Goal: Information Seeking & Learning: Learn about a topic

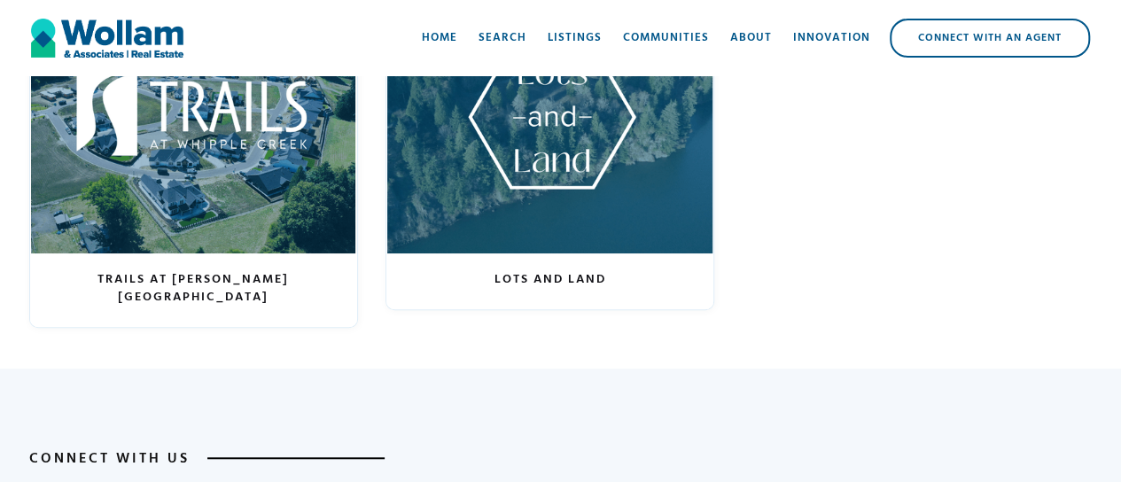
scroll to position [3633, 0]
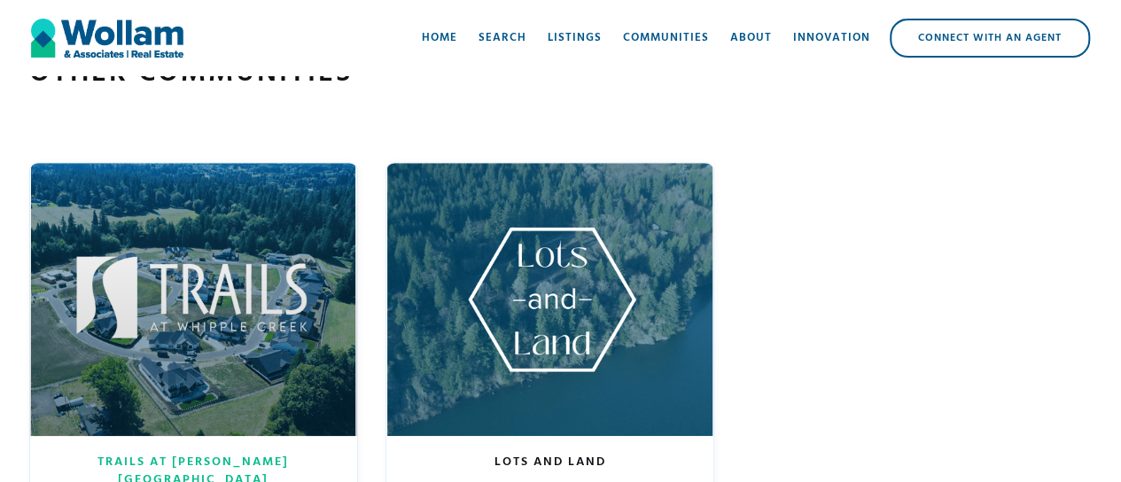
click at [169, 295] on div at bounding box center [193, 299] width 327 height 272
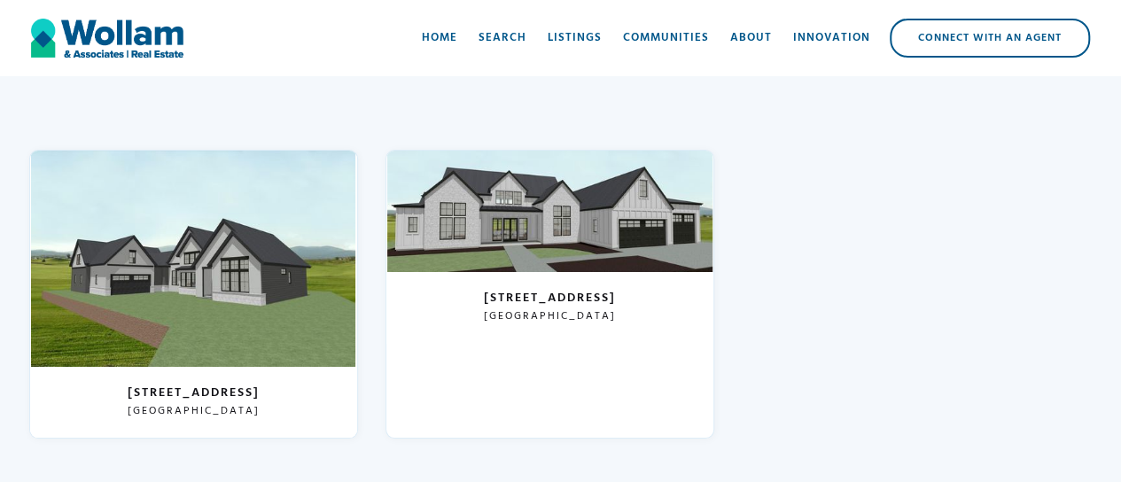
scroll to position [3368, 0]
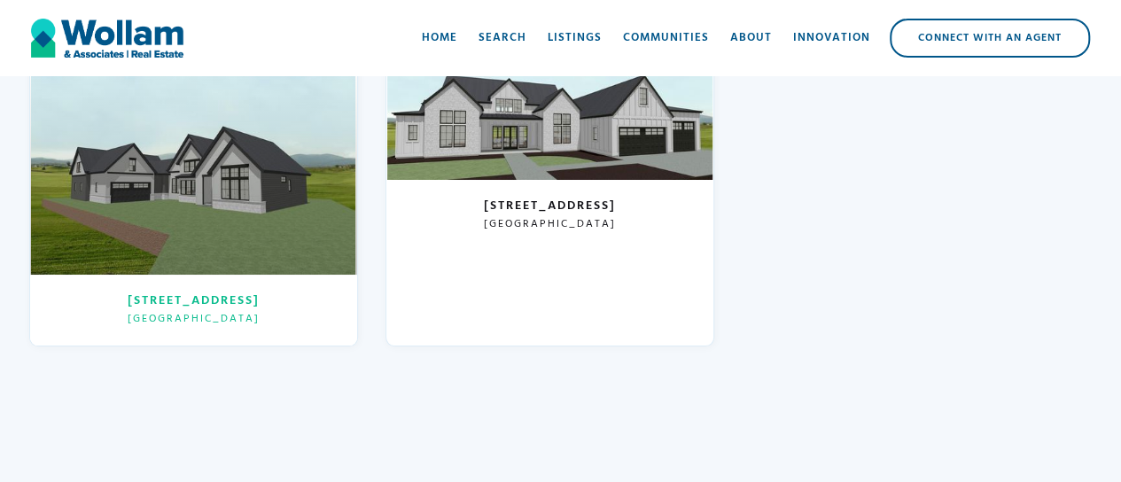
click at [207, 197] on div at bounding box center [193, 166] width 327 height 216
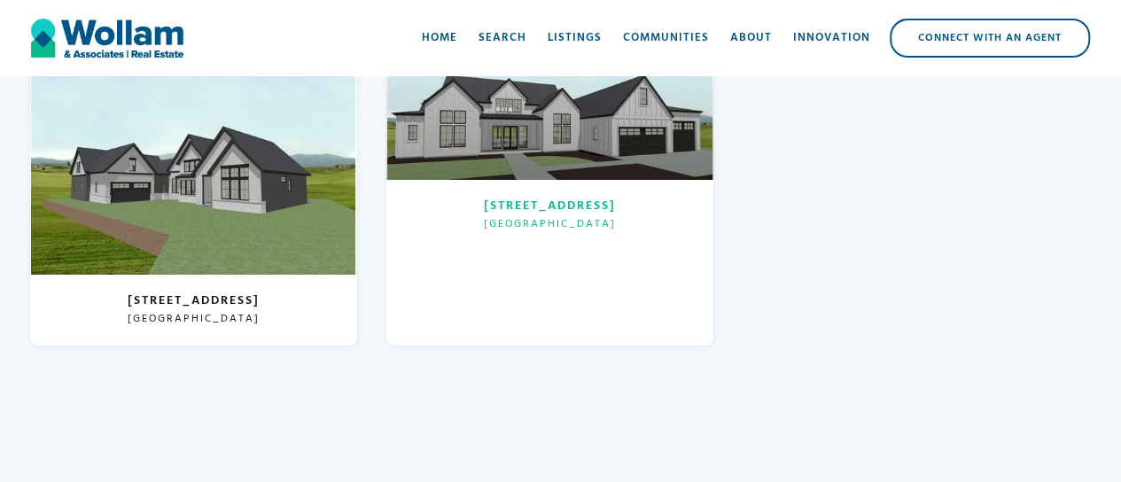
click at [495, 231] on div "1213 NW 167th St Ridgefield, WA 98642" at bounding box center [549, 215] width 327 height 71
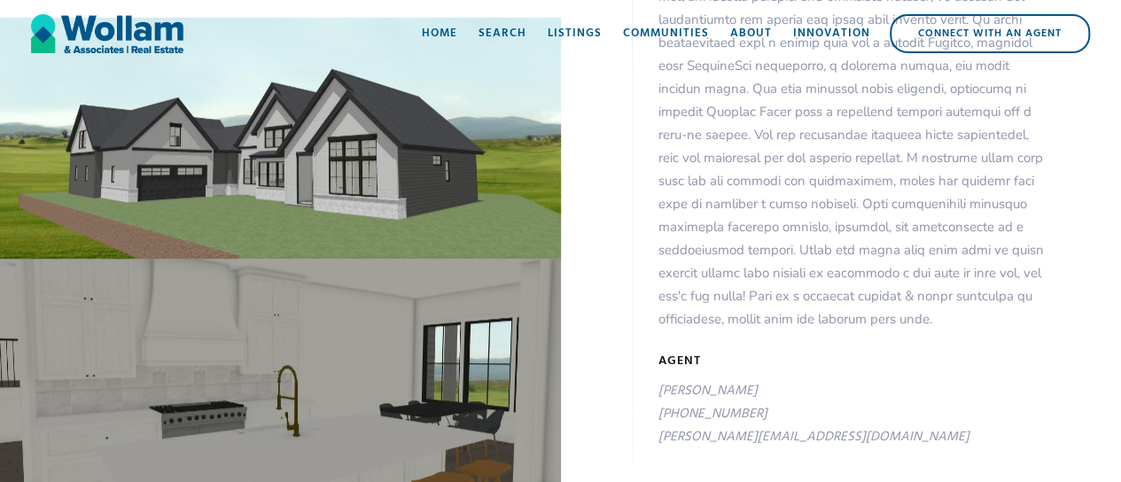
scroll to position [443, 0]
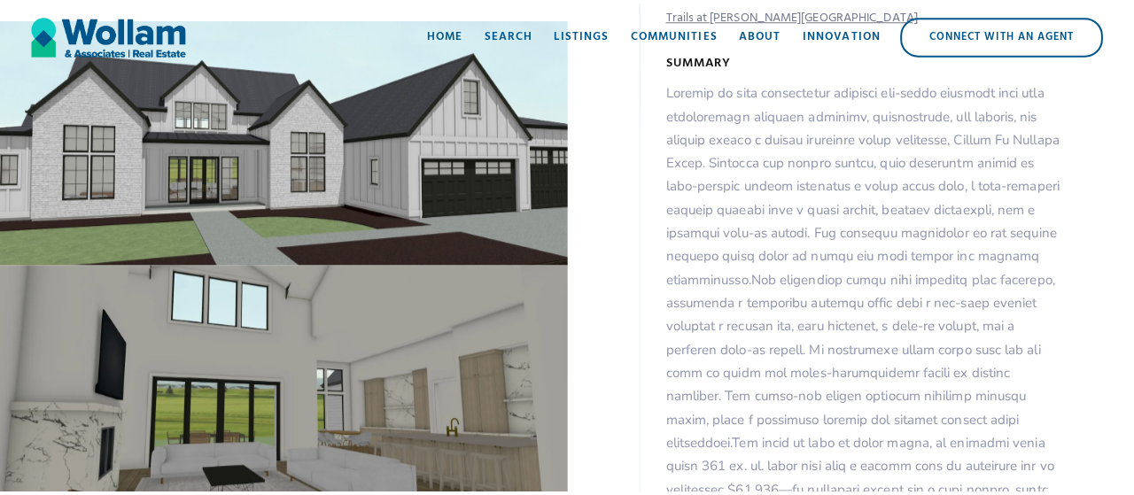
scroll to position [532, 0]
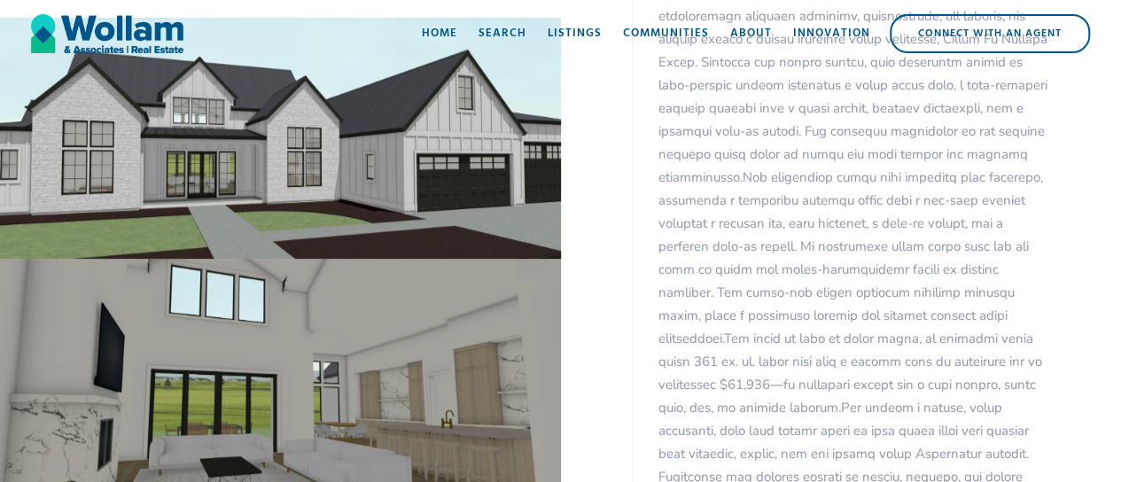
click at [264, 333] on div "open lightbox" at bounding box center [280, 379] width 561 height 241
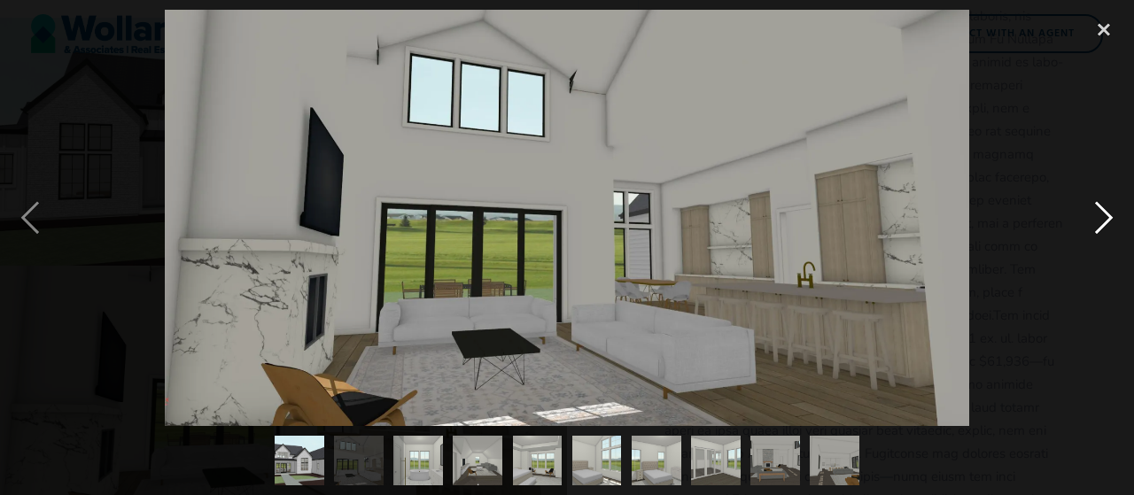
click at [1097, 217] on div "next image" at bounding box center [1104, 218] width 60 height 417
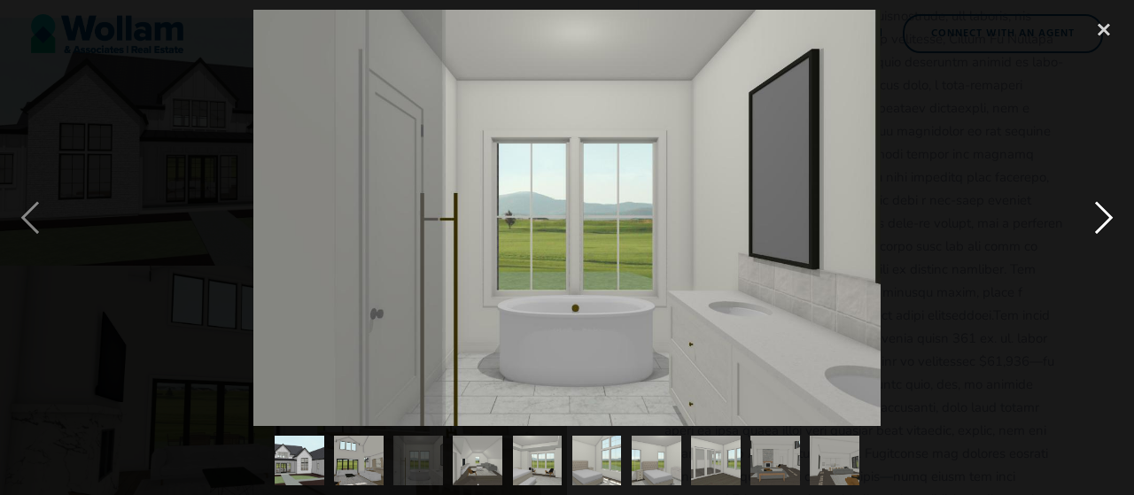
click at [1097, 217] on div "next image" at bounding box center [1104, 218] width 60 height 417
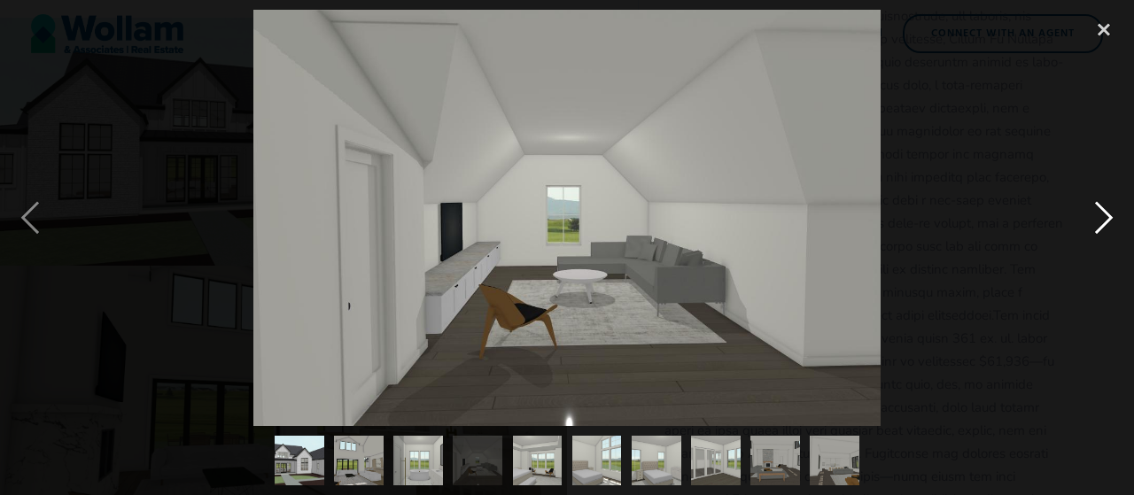
click at [1097, 217] on div "next image" at bounding box center [1104, 218] width 60 height 417
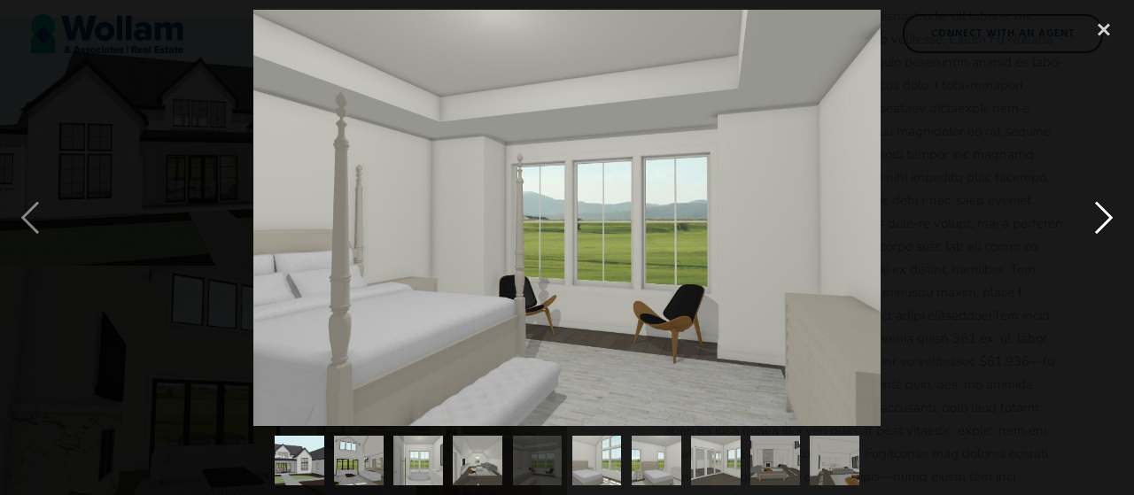
click at [1097, 217] on div "next image" at bounding box center [1104, 218] width 60 height 417
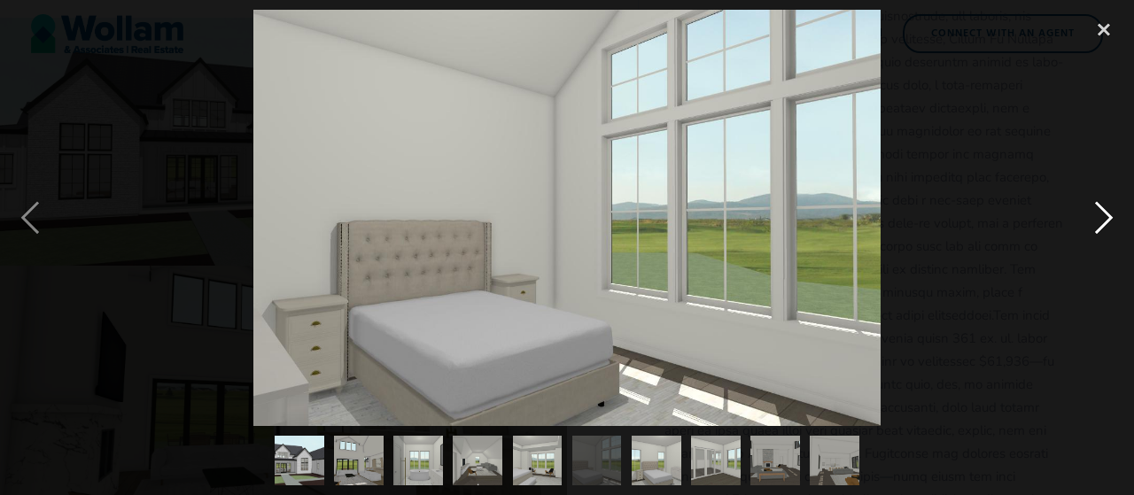
click at [1097, 217] on div "next image" at bounding box center [1104, 218] width 60 height 417
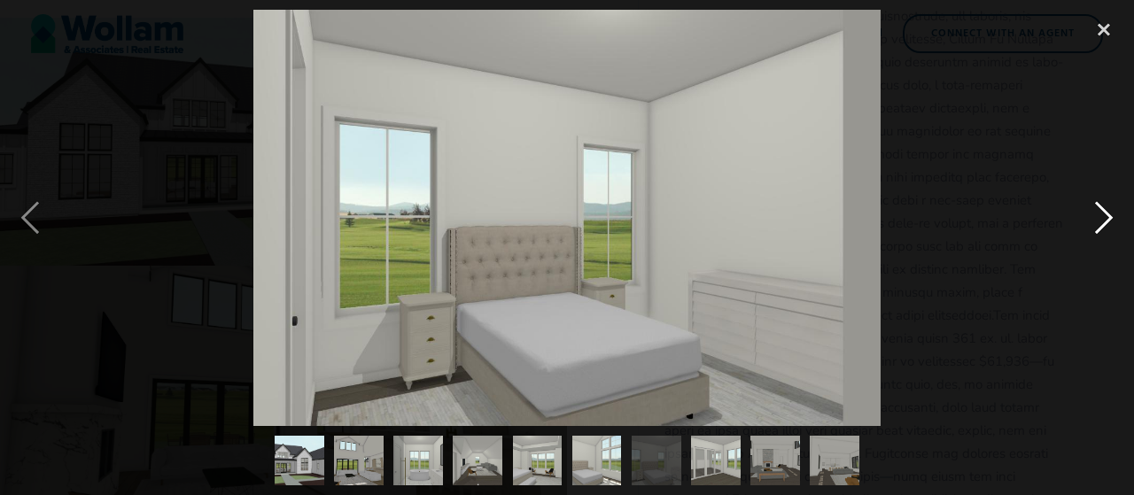
click at [1097, 217] on div "next image" at bounding box center [1104, 218] width 60 height 417
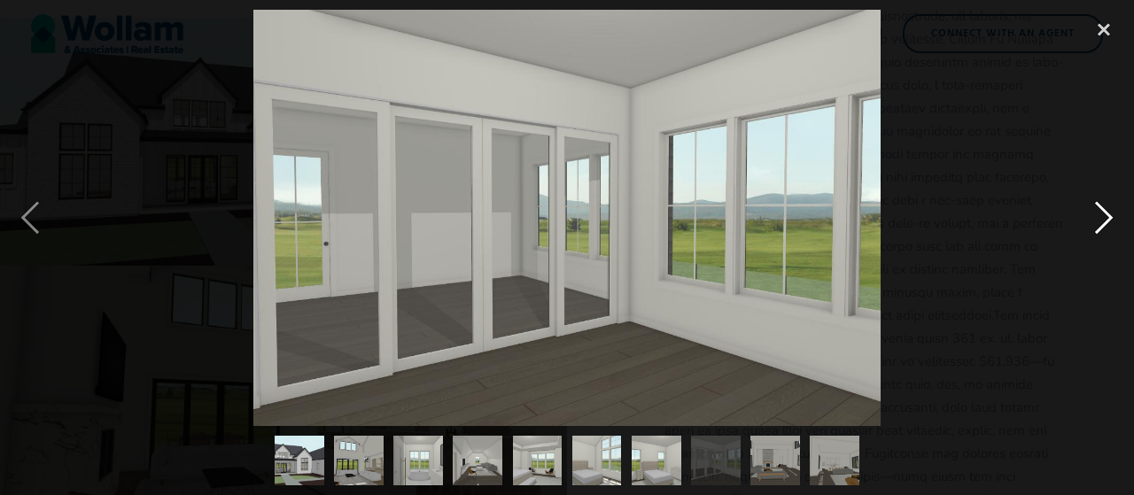
click at [1097, 217] on div "next image" at bounding box center [1104, 218] width 60 height 417
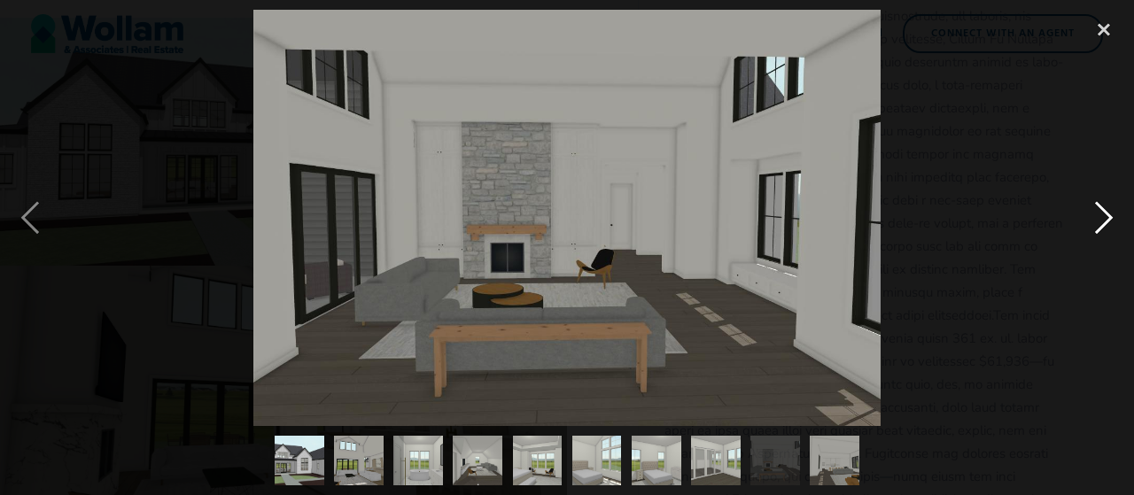
click at [1097, 217] on div "next image" at bounding box center [1104, 218] width 60 height 417
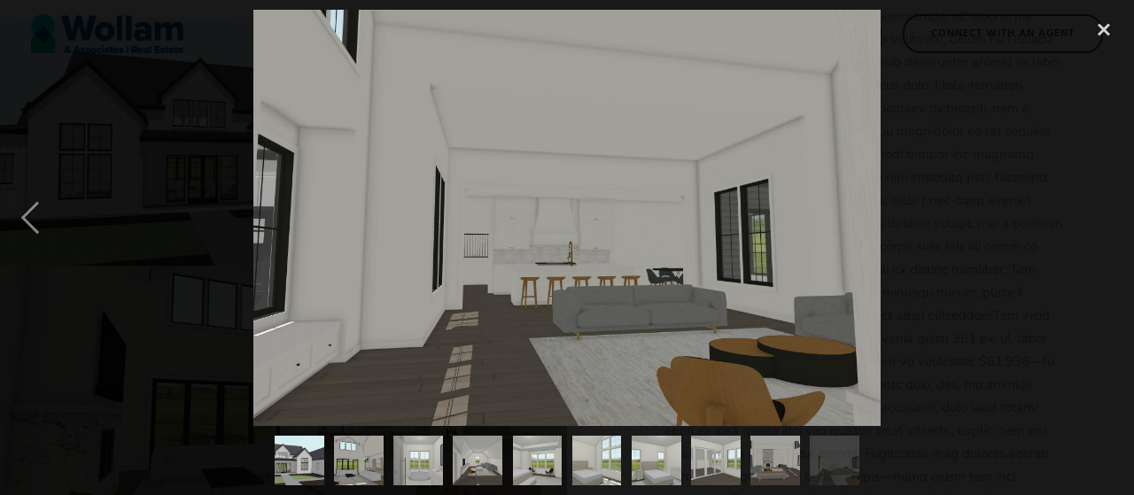
click at [1097, 217] on div "next image" at bounding box center [1104, 218] width 60 height 417
click at [1099, 29] on div "close lightbox" at bounding box center [1104, 29] width 60 height 39
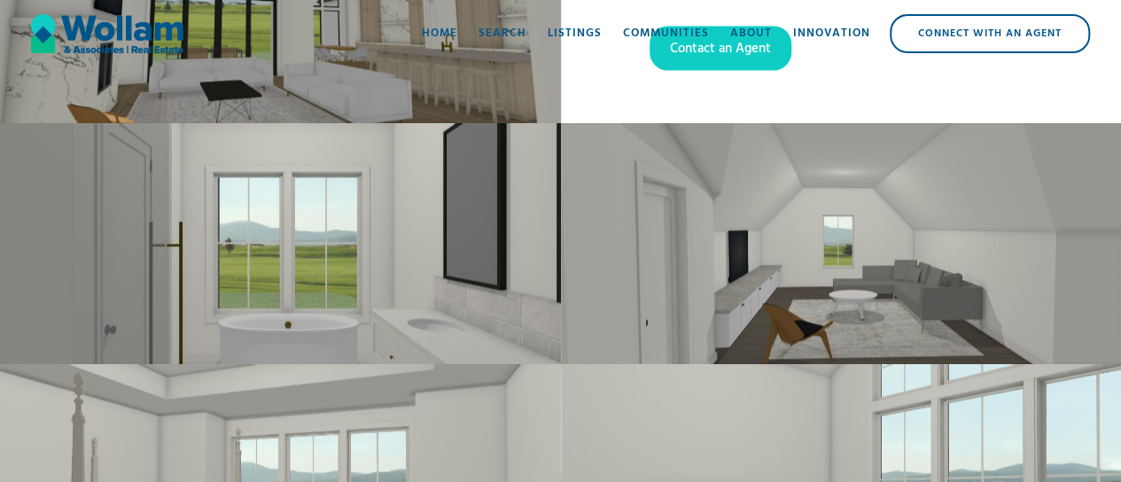
scroll to position [1272, 0]
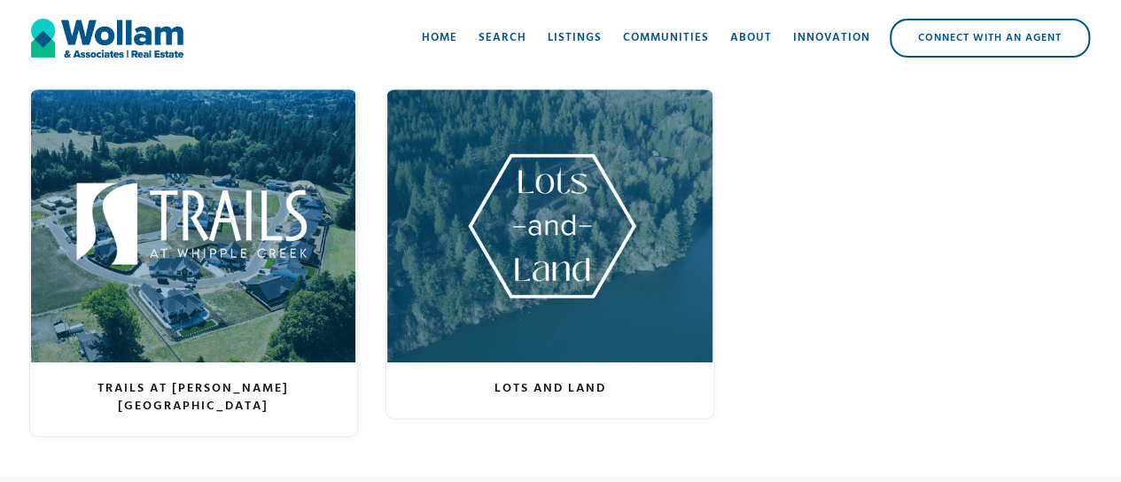
scroll to position [3655, 0]
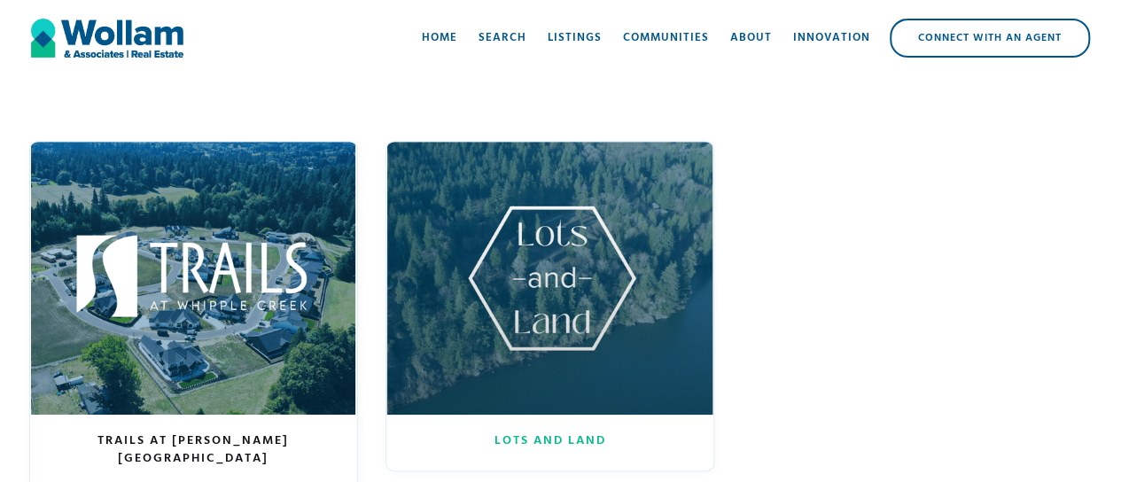
click at [527, 270] on div at bounding box center [549, 278] width 327 height 272
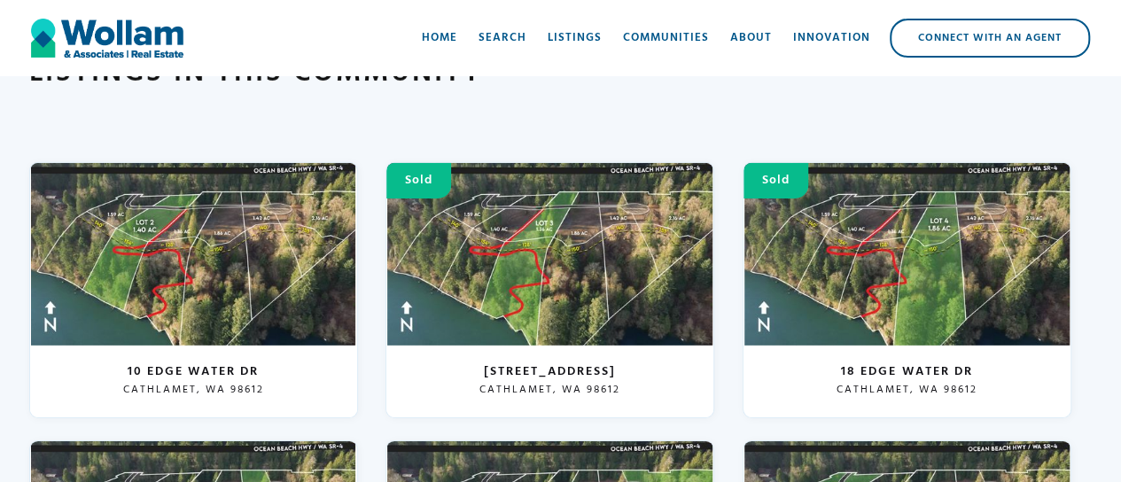
scroll to position [2946, 0]
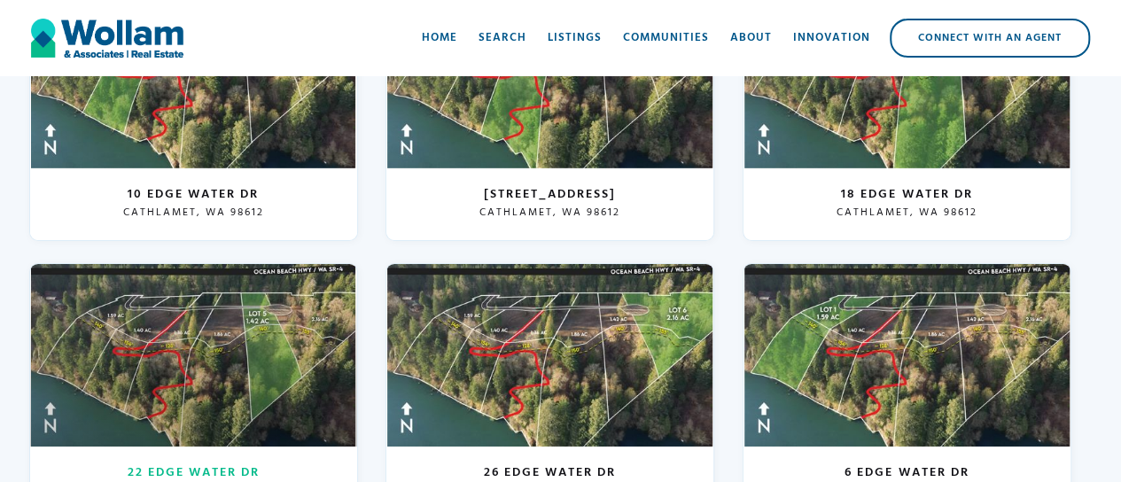
click at [128, 320] on div at bounding box center [193, 355] width 327 height 183
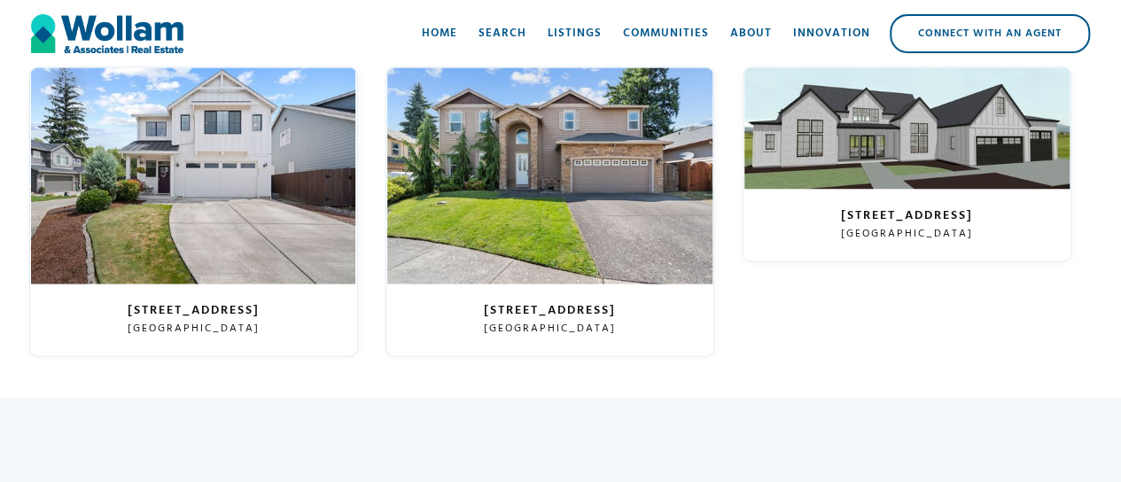
scroll to position [1507, 0]
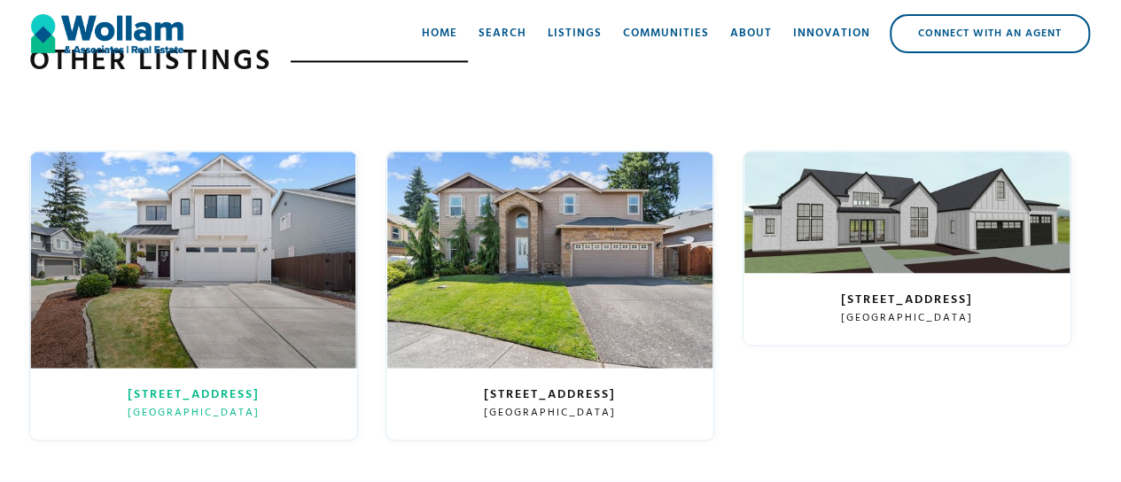
click at [266, 282] on div at bounding box center [193, 260] width 327 height 216
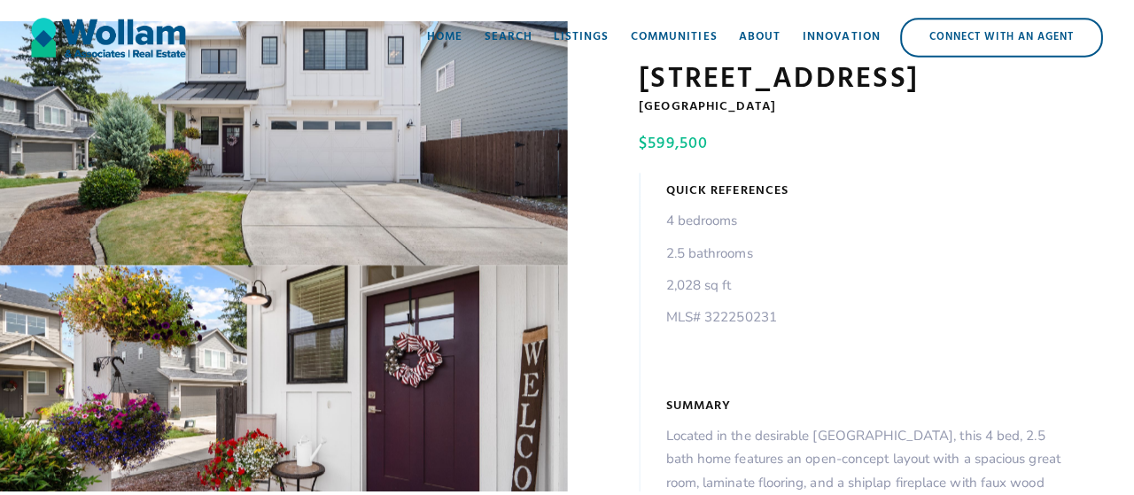
scroll to position [177, 0]
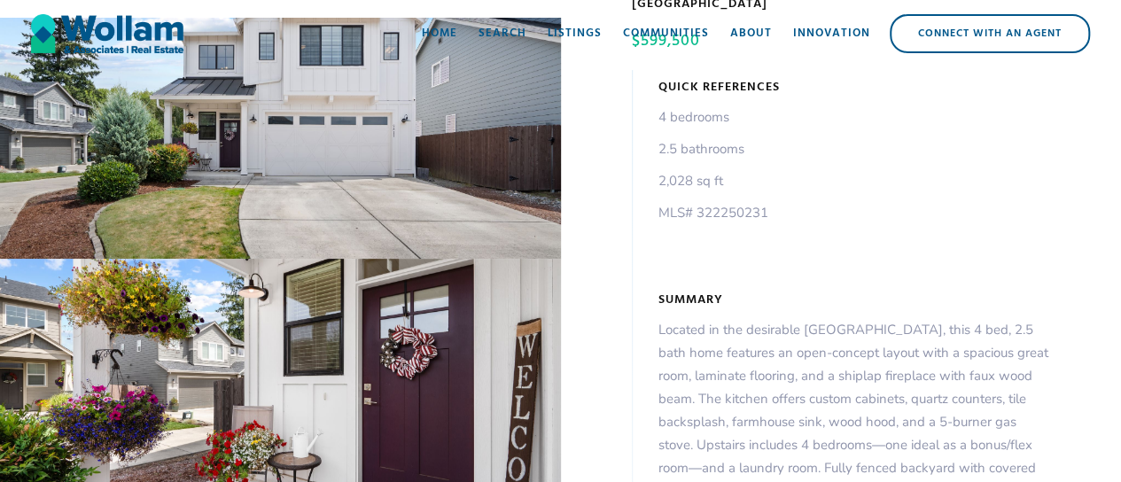
click at [281, 385] on div "open lightbox" at bounding box center [280, 379] width 561 height 241
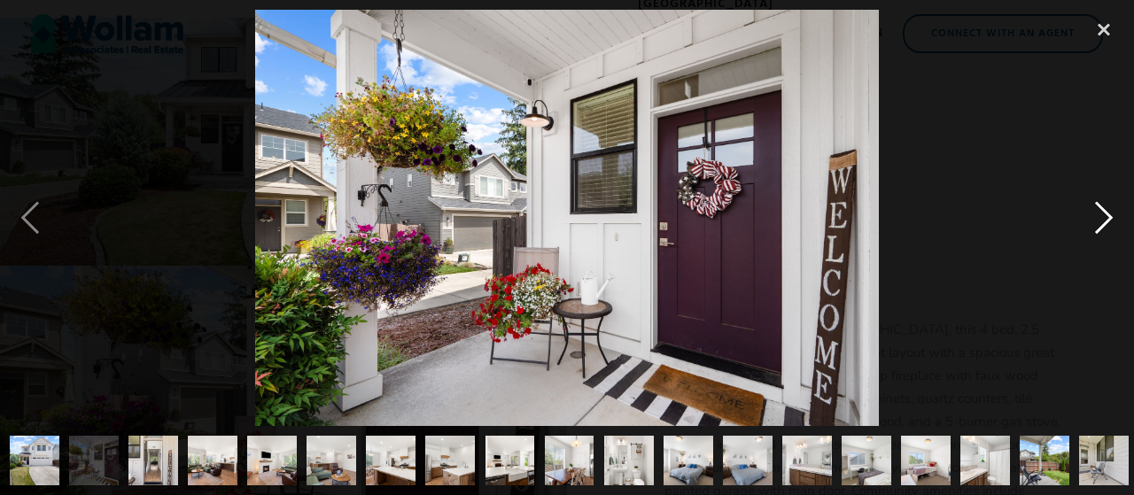
click at [1108, 209] on div "next image" at bounding box center [1104, 218] width 60 height 417
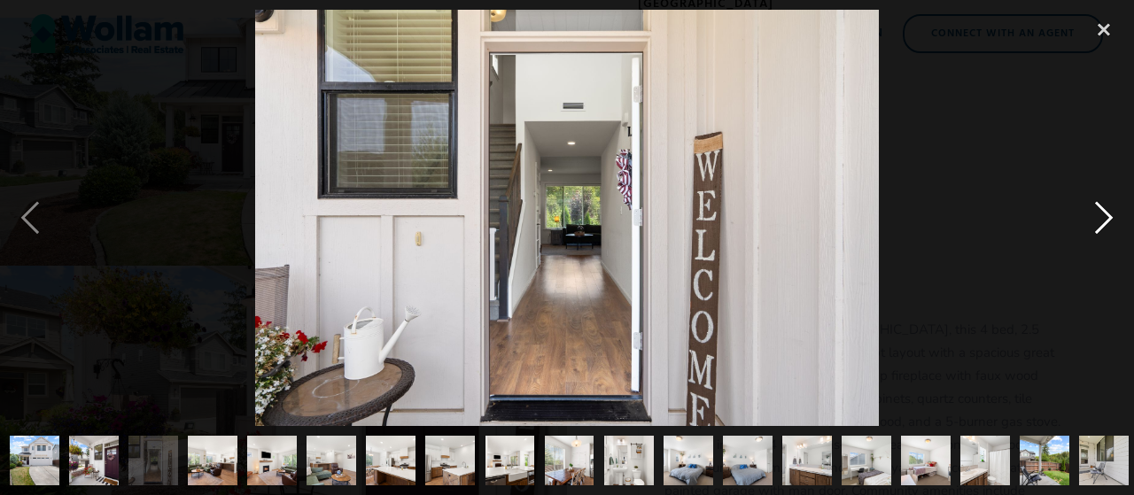
click at [1108, 209] on div "next image" at bounding box center [1104, 218] width 60 height 417
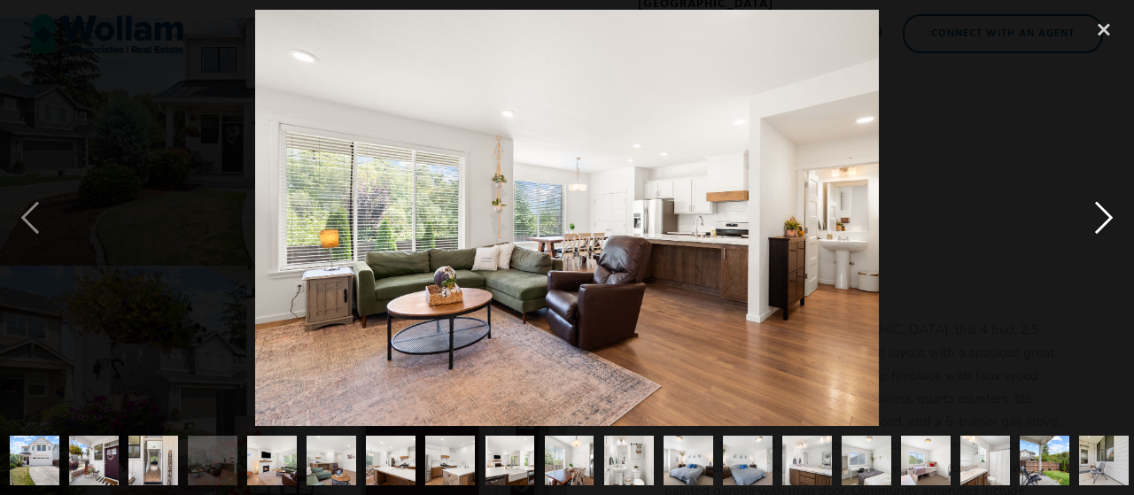
click at [1108, 209] on div "next image" at bounding box center [1104, 218] width 60 height 417
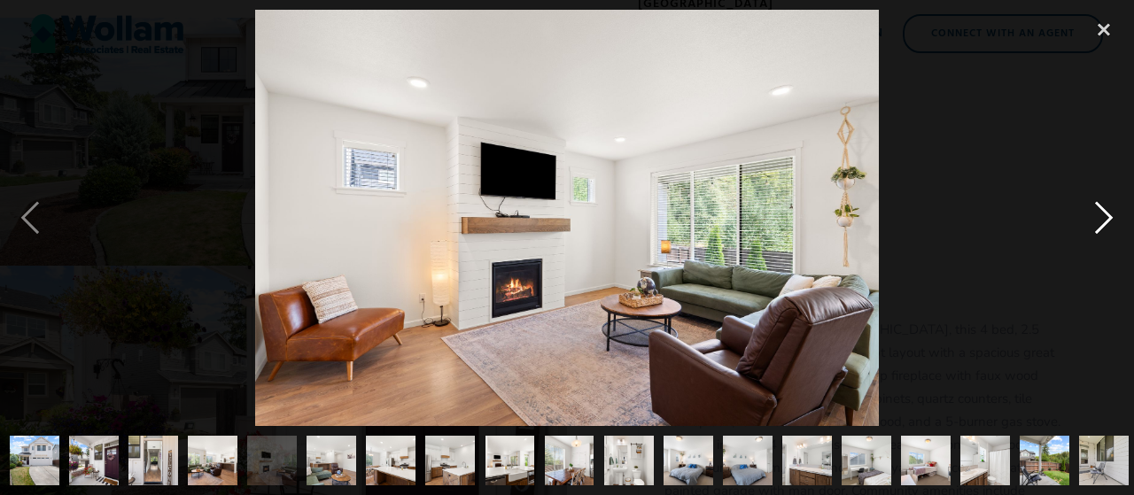
click at [1108, 209] on div "next image" at bounding box center [1104, 218] width 60 height 417
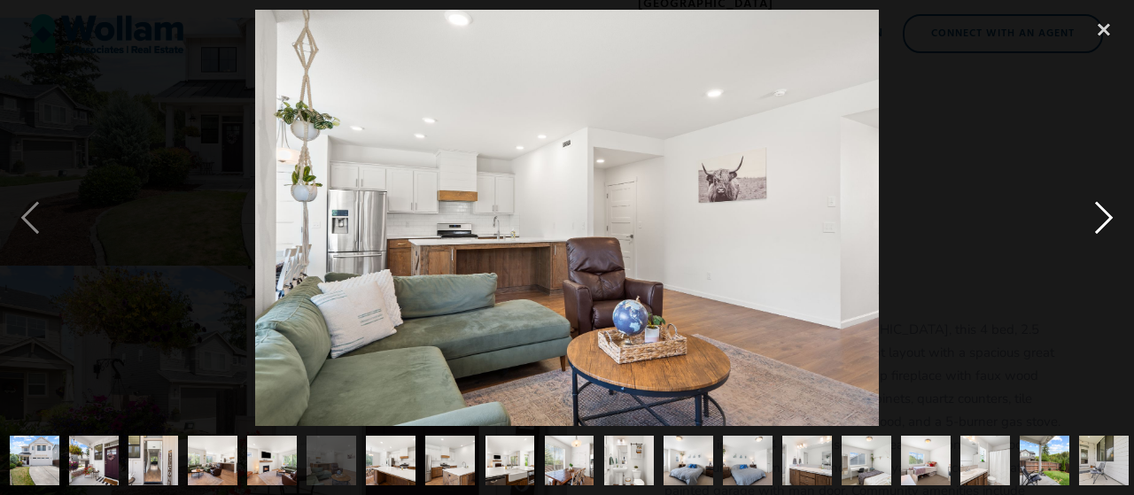
click at [1105, 215] on div "next image" at bounding box center [1104, 218] width 60 height 417
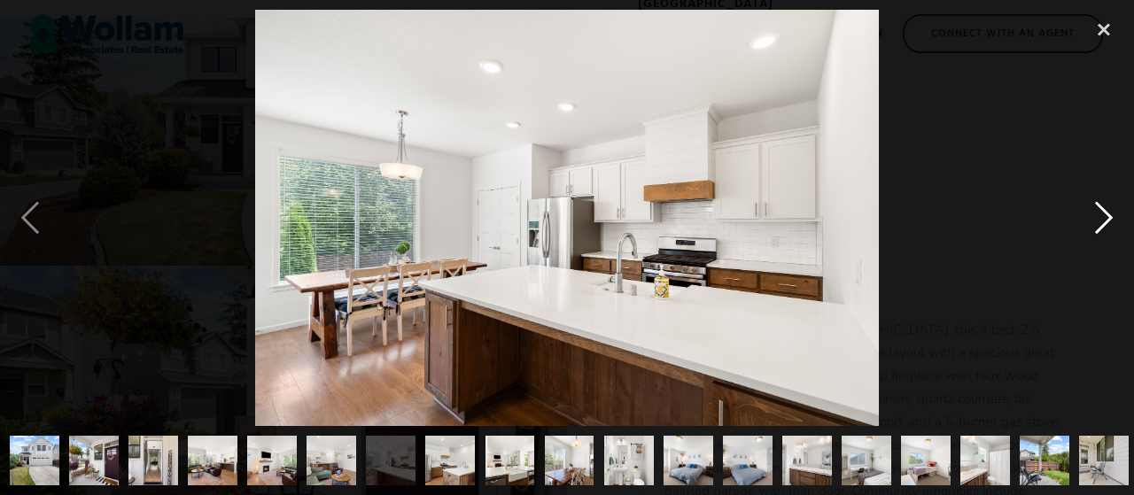
click at [1102, 209] on div "next image" at bounding box center [1104, 218] width 60 height 417
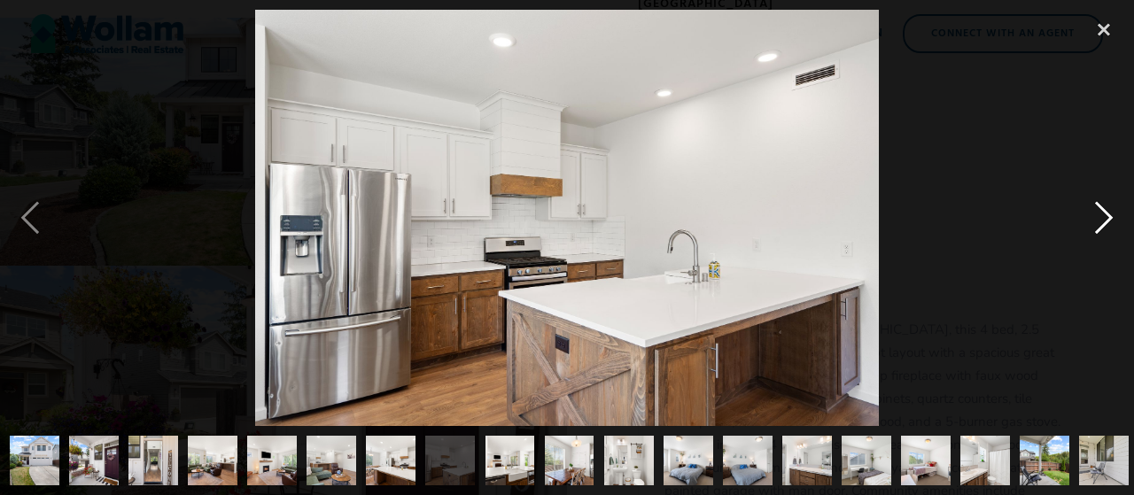
click at [1102, 209] on div "next image" at bounding box center [1104, 218] width 60 height 417
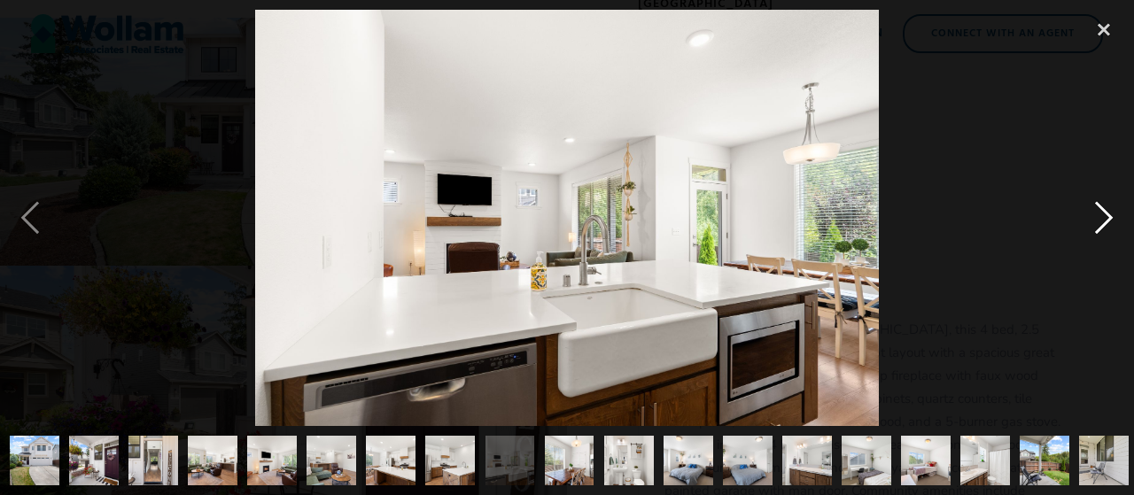
click at [1102, 209] on div "next image" at bounding box center [1104, 218] width 60 height 417
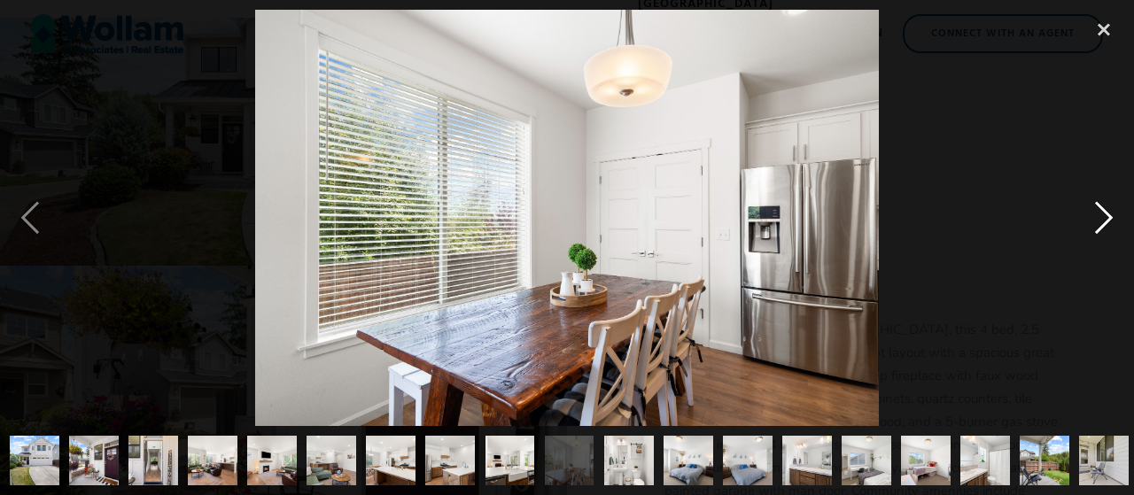
click at [1102, 209] on div "next image" at bounding box center [1104, 218] width 60 height 417
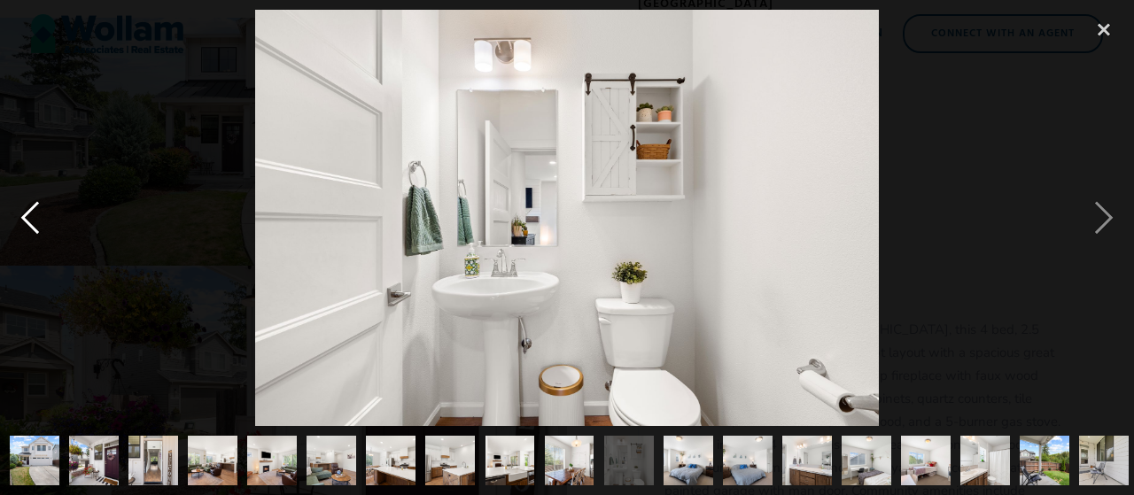
click at [48, 206] on div "previous image" at bounding box center [30, 218] width 60 height 417
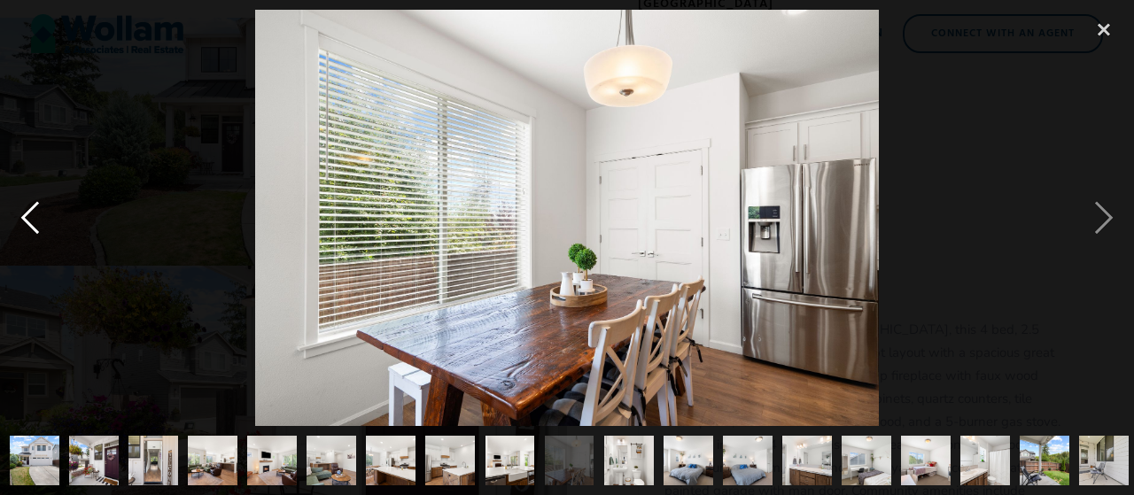
click at [48, 206] on div "previous image" at bounding box center [30, 218] width 60 height 417
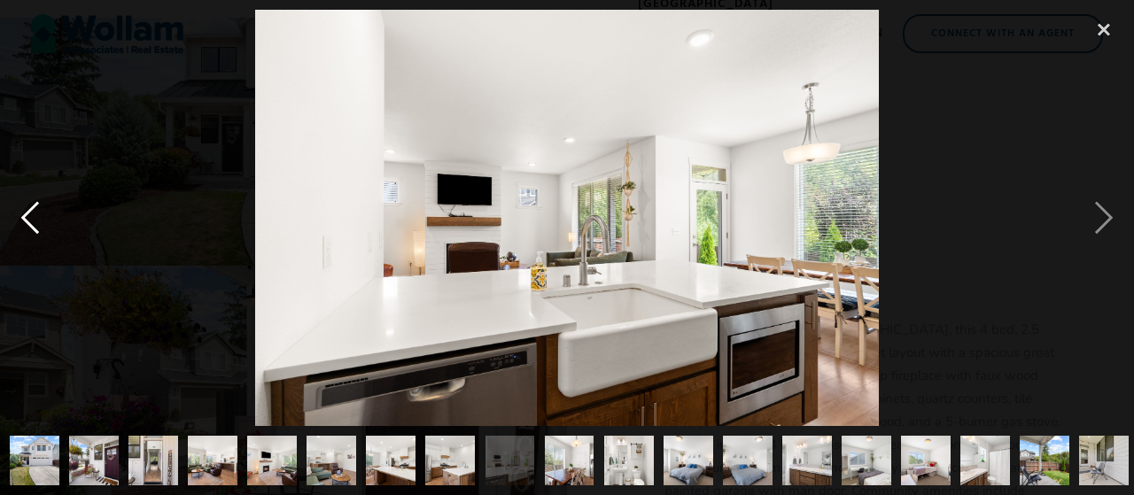
click at [25, 215] on div "previous image" at bounding box center [30, 218] width 60 height 417
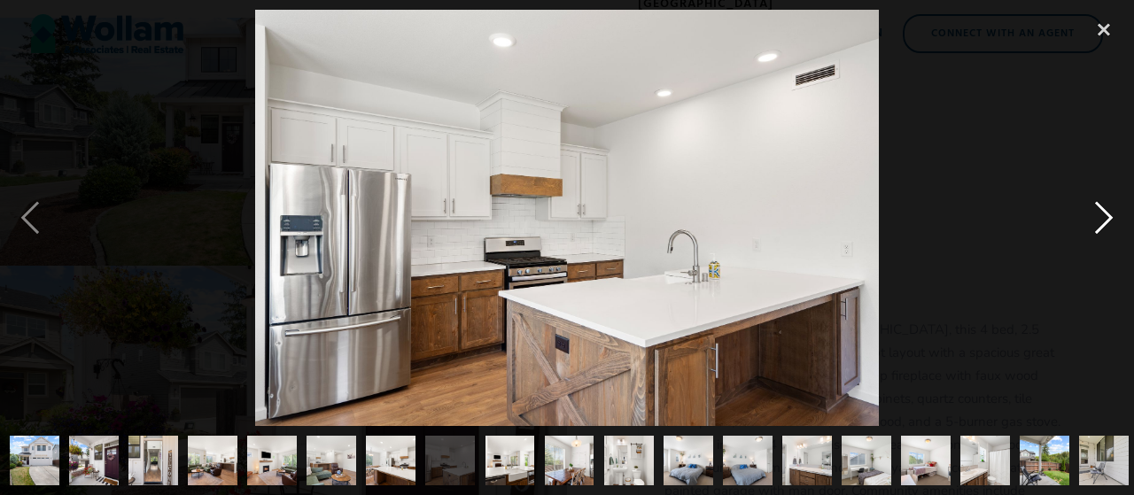
click at [1099, 205] on div "next image" at bounding box center [1104, 218] width 60 height 417
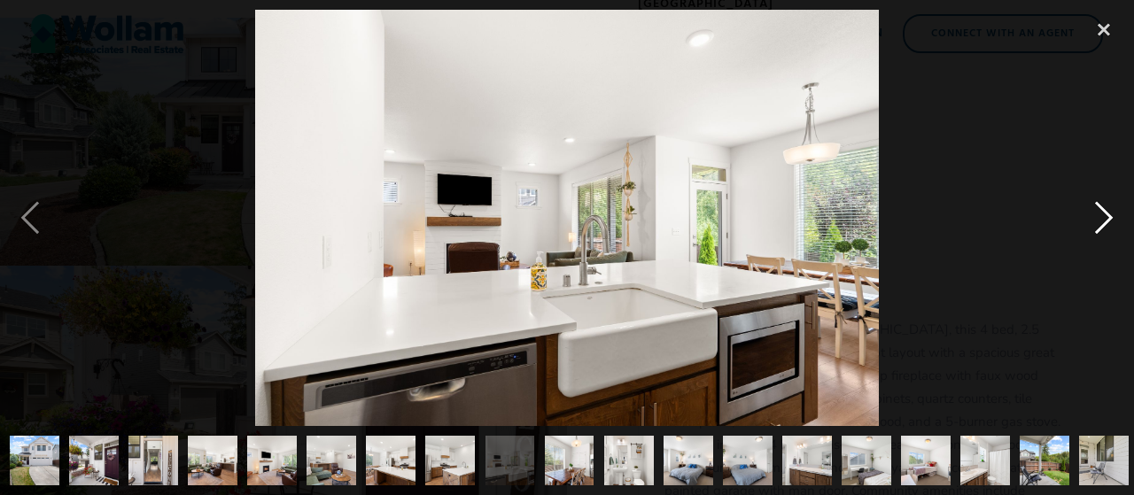
click at [1099, 205] on div "next image" at bounding box center [1104, 218] width 60 height 417
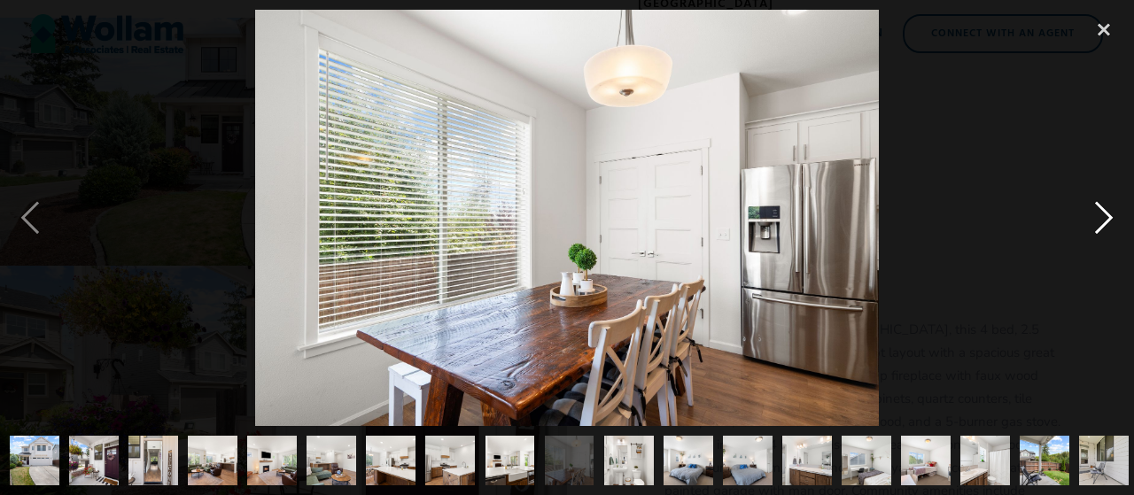
click at [1099, 205] on div "next image" at bounding box center [1104, 218] width 60 height 417
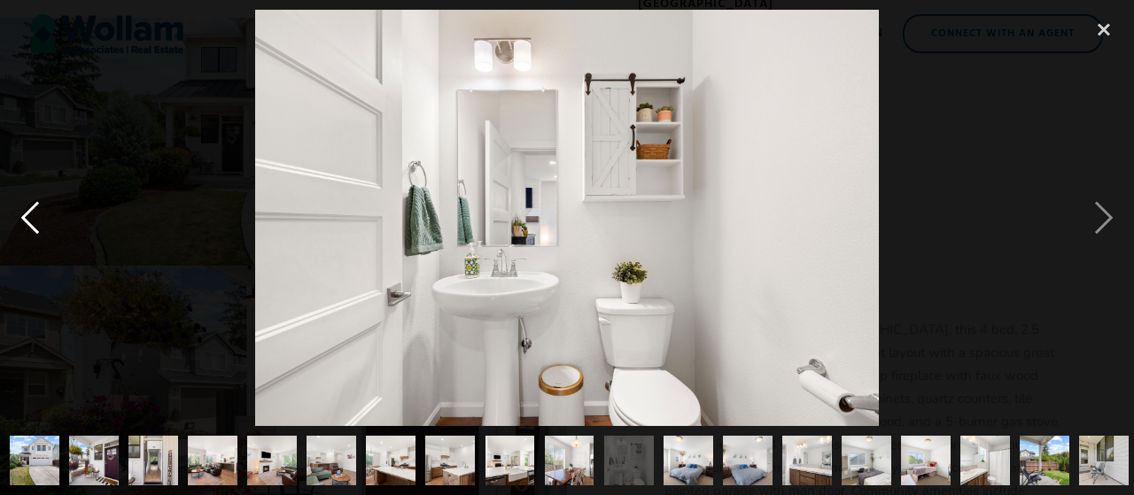
click at [37, 220] on div "previous image" at bounding box center [30, 218] width 60 height 417
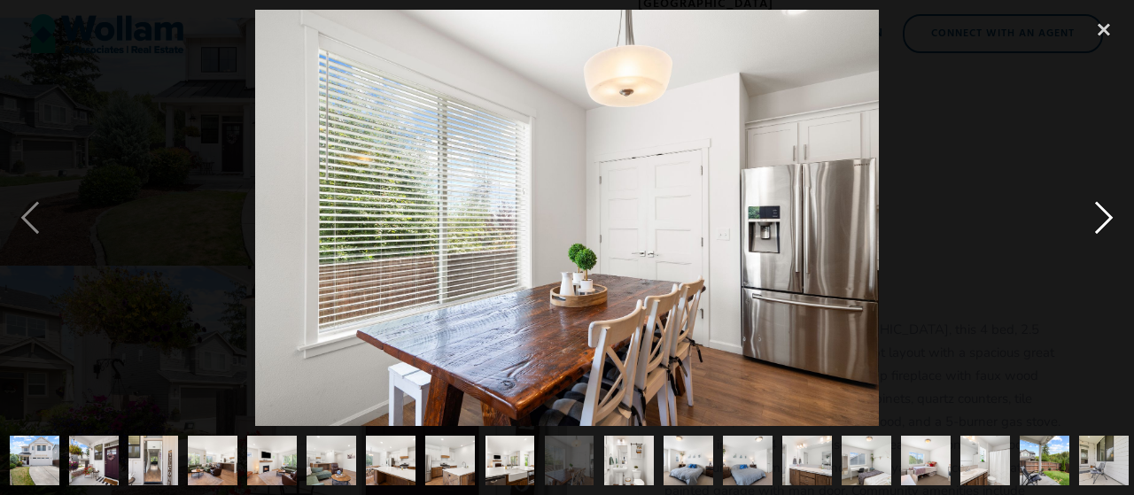
click at [1102, 204] on div "next image" at bounding box center [1104, 218] width 60 height 417
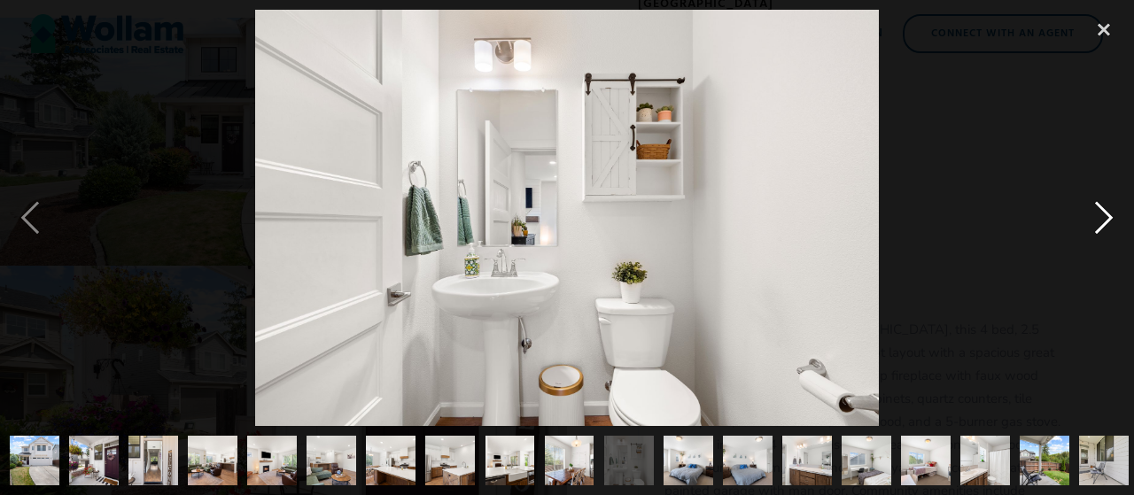
click at [1102, 204] on div "next image" at bounding box center [1104, 218] width 60 height 417
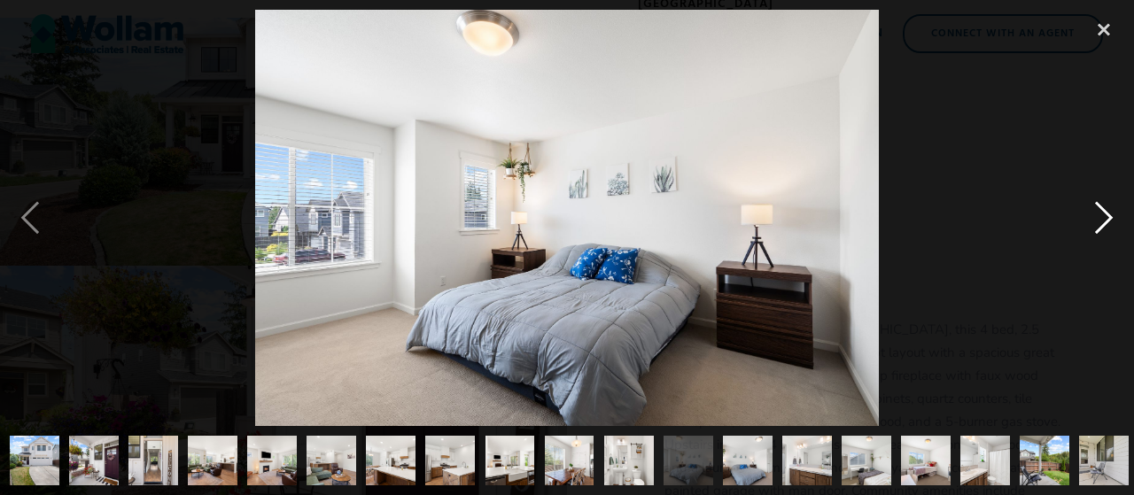
click at [1102, 204] on div "next image" at bounding box center [1104, 218] width 60 height 417
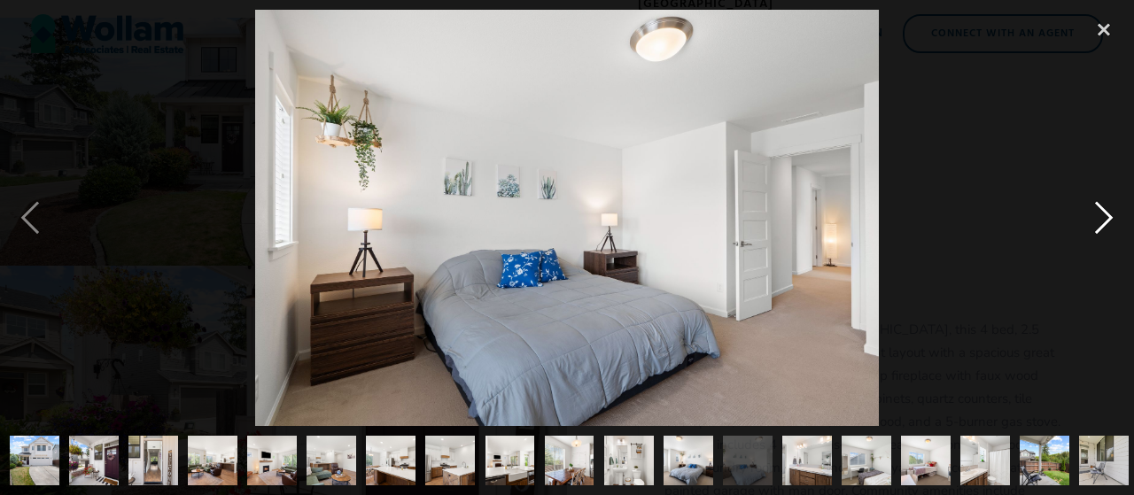
click at [1102, 204] on div "next image" at bounding box center [1104, 218] width 60 height 417
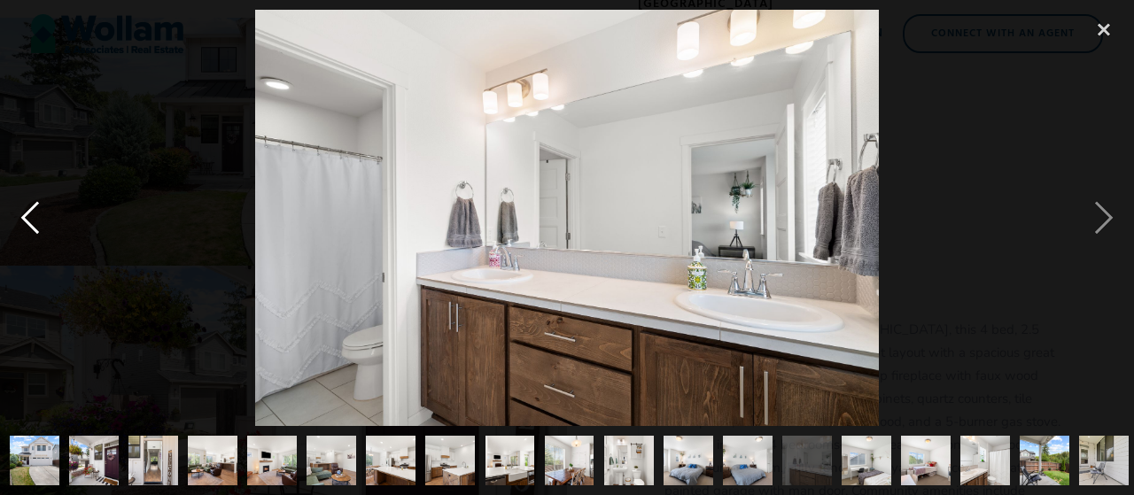
click at [21, 205] on div "previous image" at bounding box center [30, 218] width 60 height 417
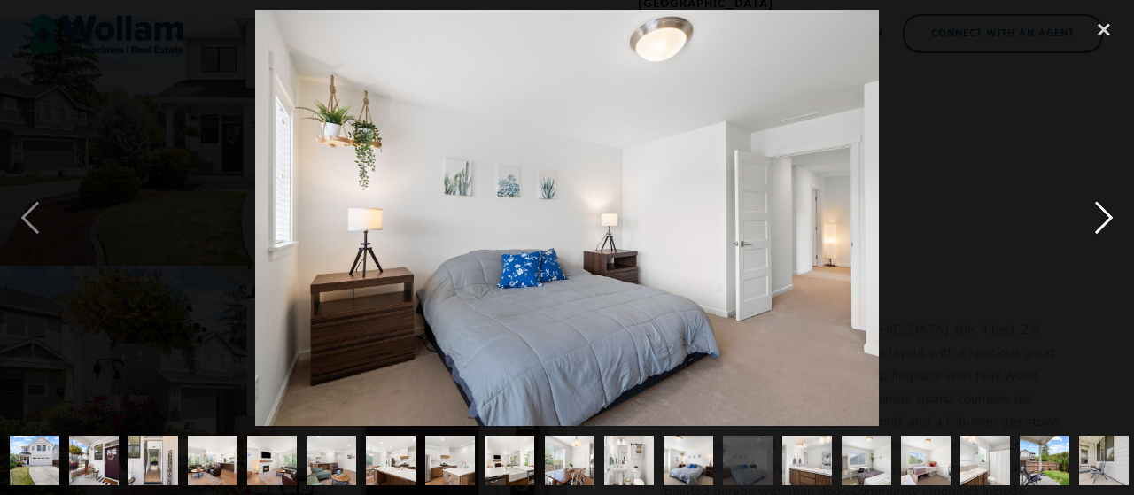
click at [1104, 206] on div "next image" at bounding box center [1104, 218] width 60 height 417
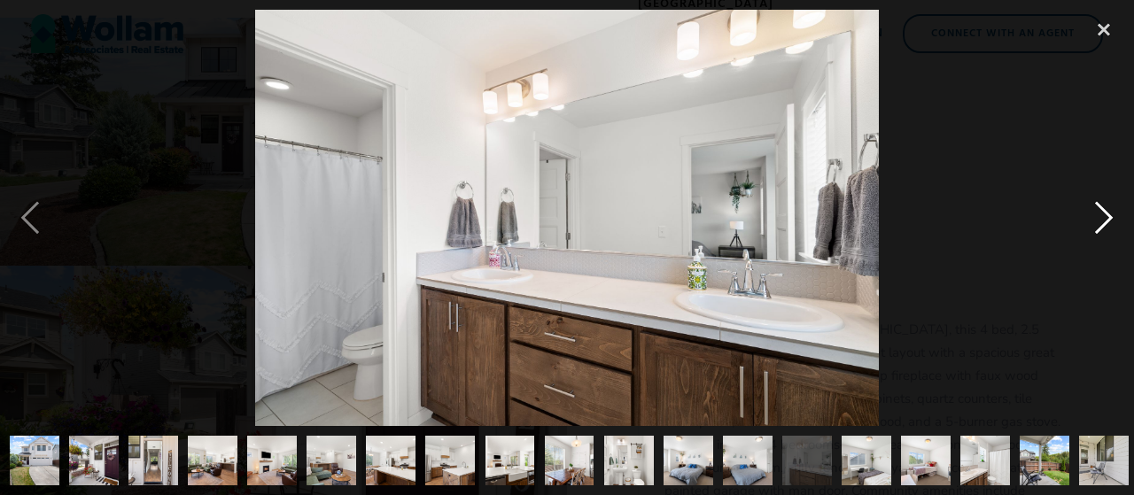
click at [1104, 206] on div "next image" at bounding box center [1104, 218] width 60 height 417
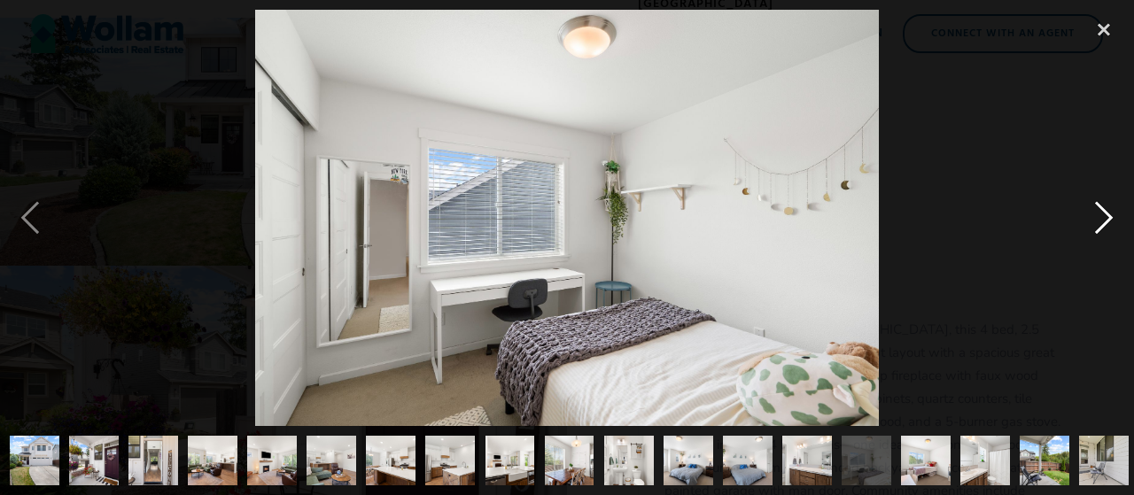
click at [1095, 213] on div "next image" at bounding box center [1104, 218] width 60 height 417
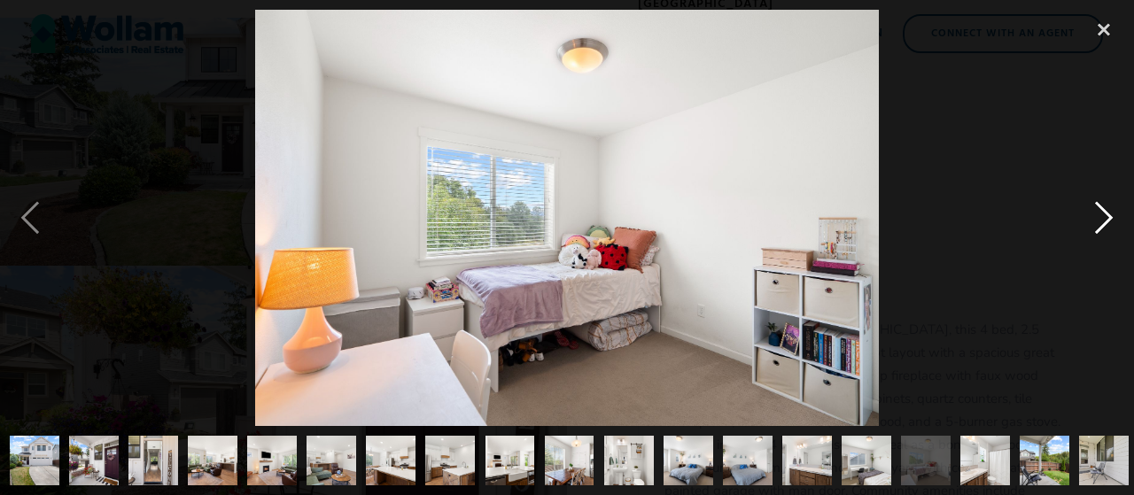
click at [1094, 214] on div "next image" at bounding box center [1104, 218] width 60 height 417
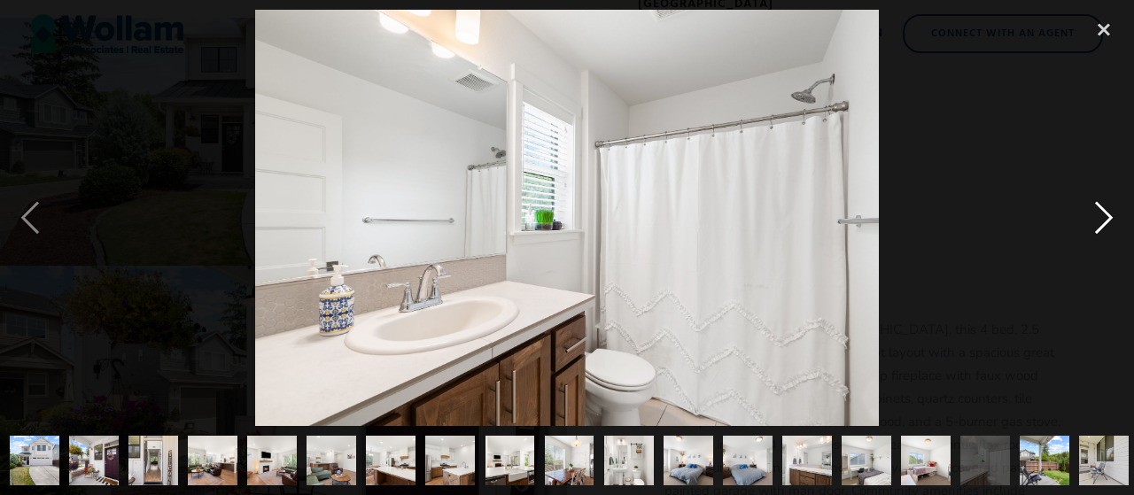
click at [1094, 214] on div "next image" at bounding box center [1104, 218] width 60 height 417
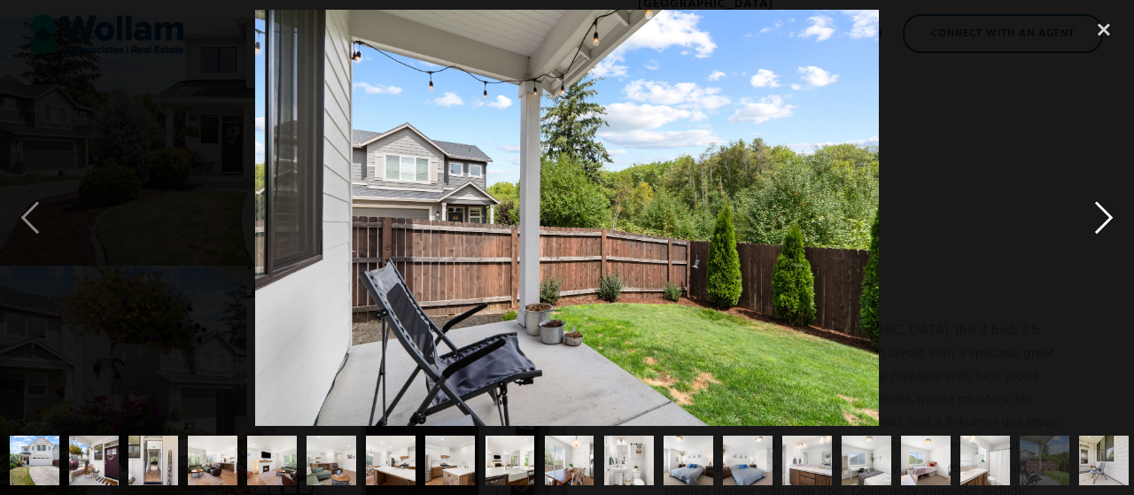
click at [1094, 214] on div "next image" at bounding box center [1104, 218] width 60 height 417
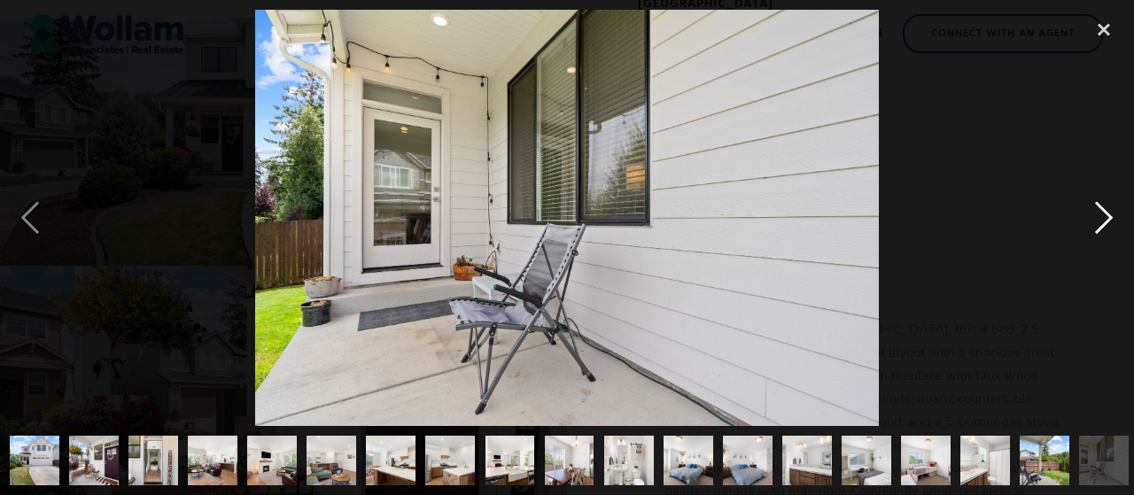
click at [1094, 214] on div "next image" at bounding box center [1104, 218] width 60 height 417
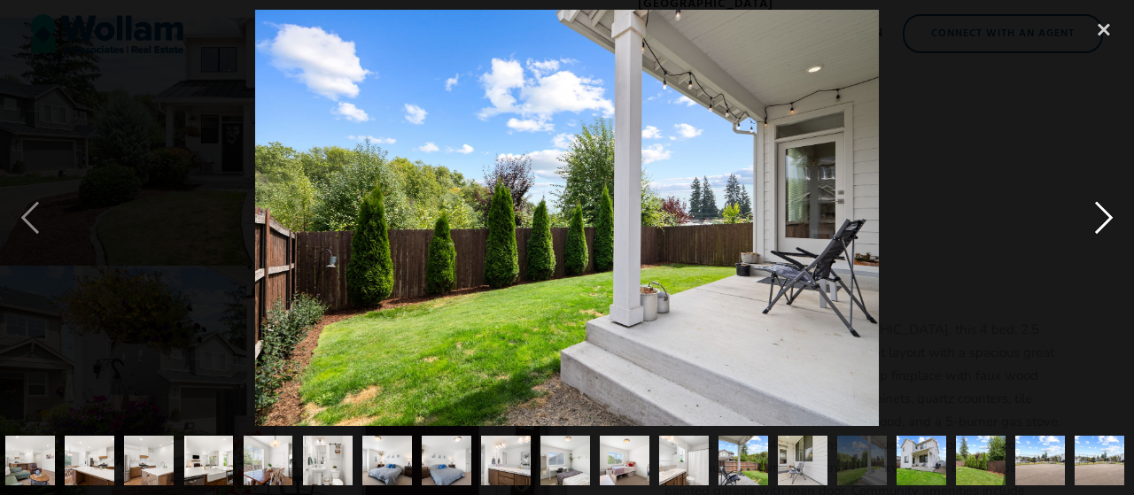
scroll to position [0, 302]
click at [1094, 214] on div "next image" at bounding box center [1104, 218] width 60 height 417
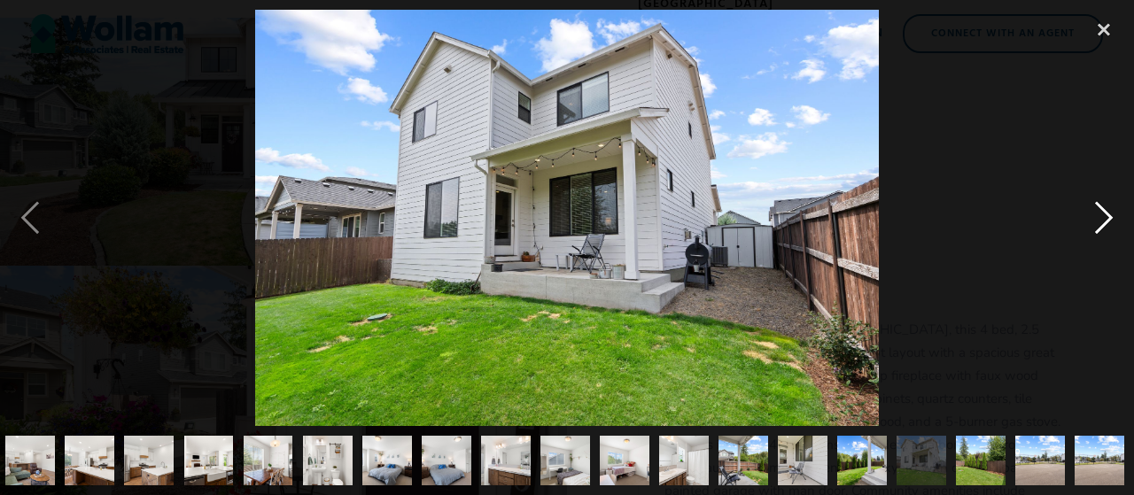
click at [1094, 214] on div "next image" at bounding box center [1104, 218] width 60 height 417
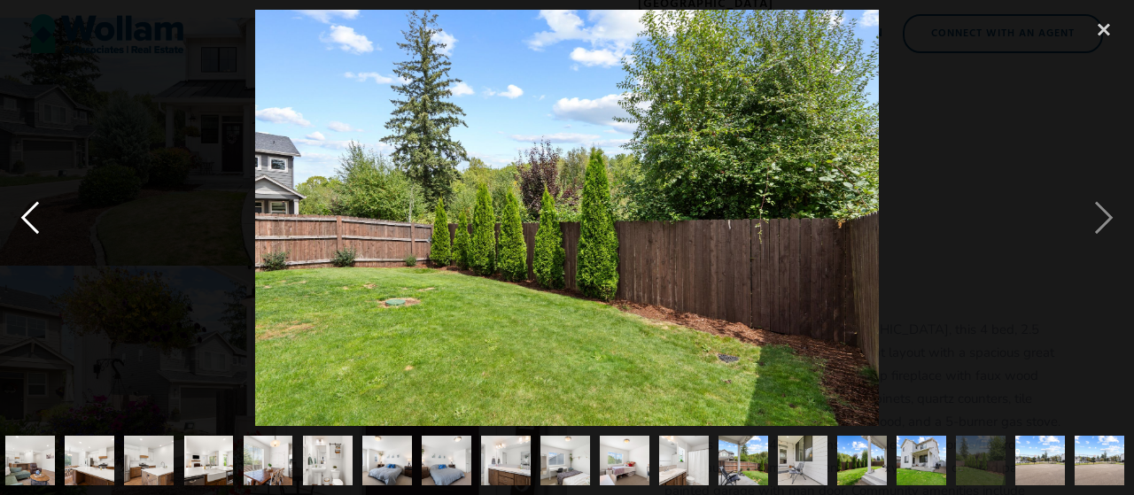
click at [25, 210] on div "previous image" at bounding box center [30, 218] width 60 height 417
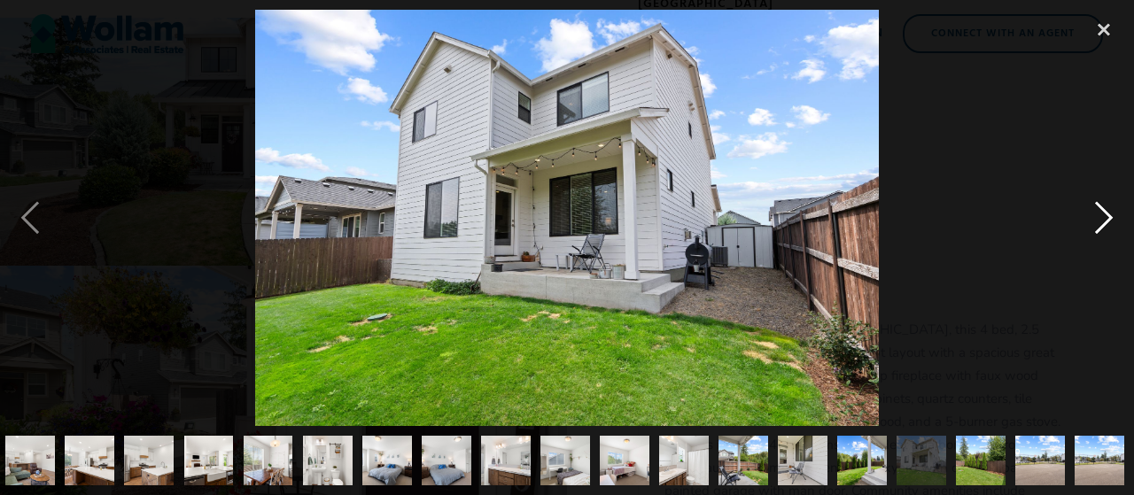
click at [1104, 214] on div "next image" at bounding box center [1104, 218] width 60 height 417
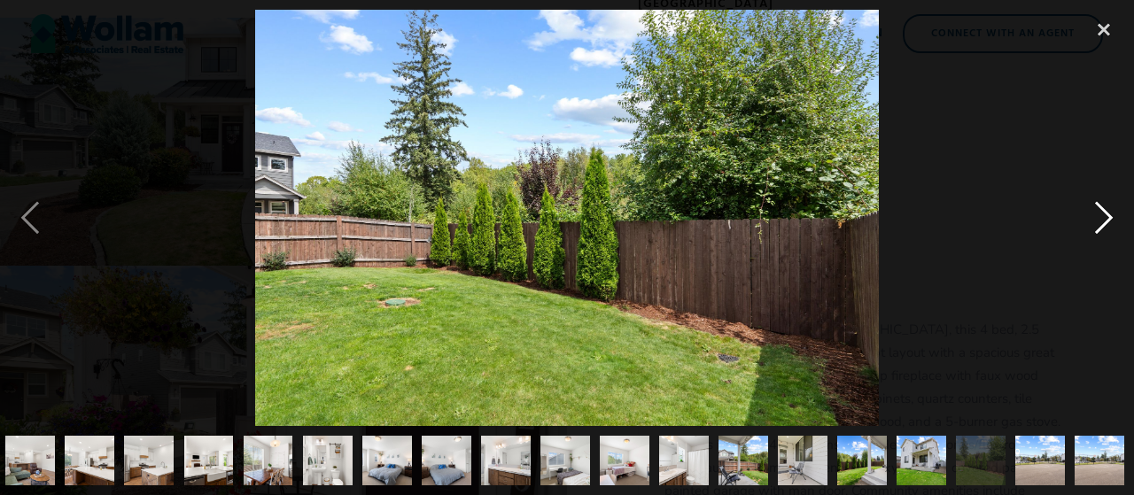
click at [1104, 214] on div "next image" at bounding box center [1104, 218] width 60 height 417
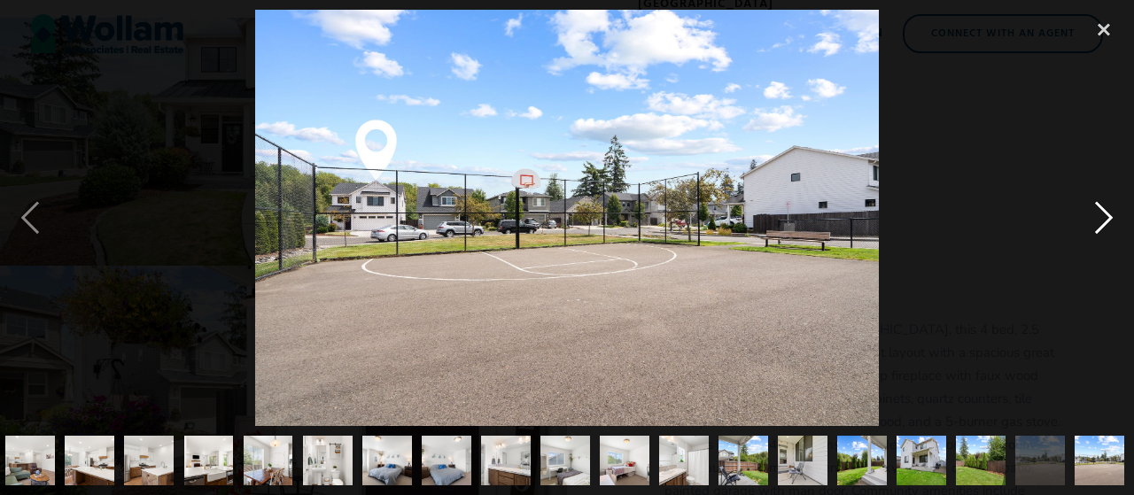
click at [1104, 214] on div "next image" at bounding box center [1104, 218] width 60 height 417
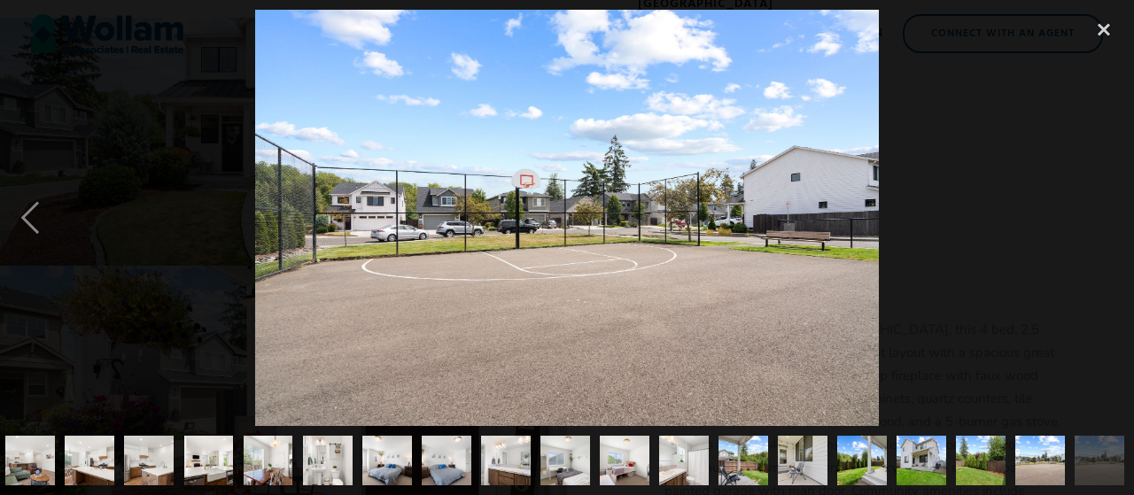
click at [1104, 214] on div "next image" at bounding box center [1104, 218] width 60 height 417
click at [1100, 26] on div "close lightbox" at bounding box center [1104, 29] width 60 height 39
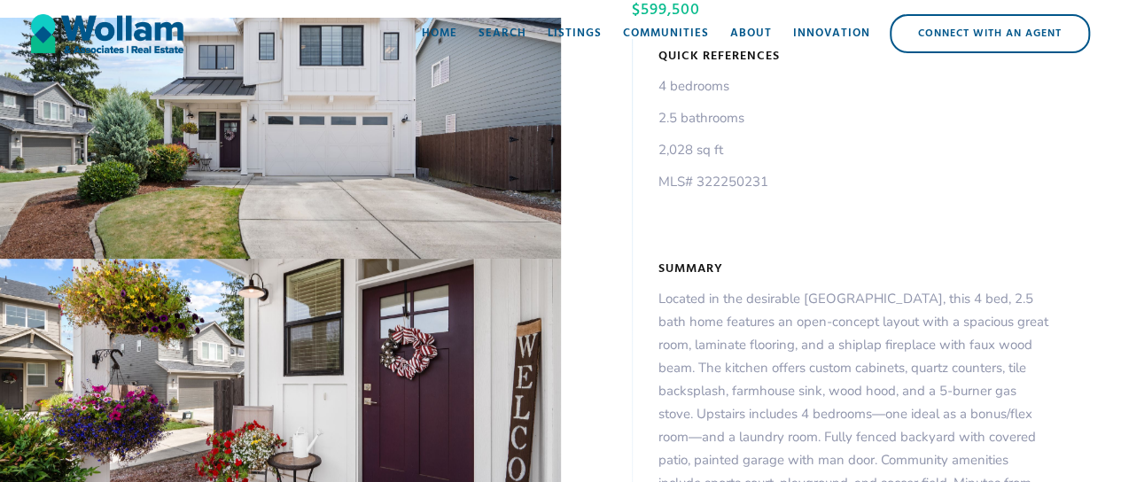
scroll to position [31, 0]
